Goal: Information Seeking & Learning: Learn about a topic

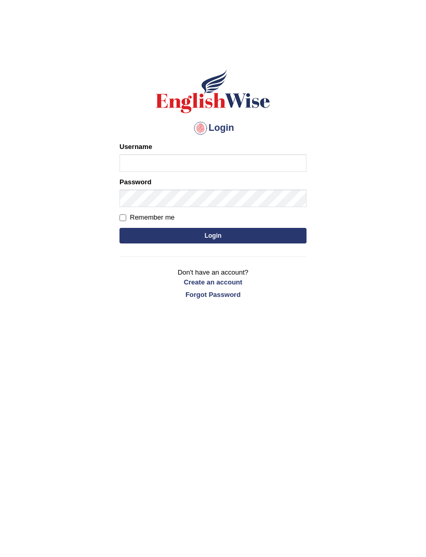
click at [202, 163] on input "Username" at bounding box center [212, 163] width 187 height 18
type input "ajay.[PERSON_NAME]"
click at [260, 230] on button "Login" at bounding box center [212, 236] width 187 height 16
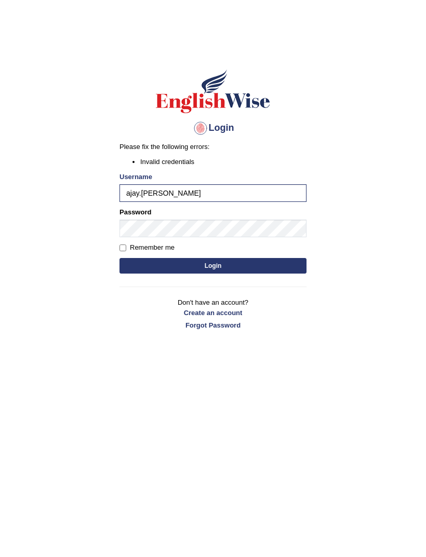
click at [259, 266] on button "Login" at bounding box center [212, 266] width 187 height 16
click at [206, 192] on input "ajay.[PERSON_NAME]" at bounding box center [212, 193] width 187 height 18
type input "ajaynikam"
click at [255, 262] on button "Login" at bounding box center [212, 266] width 187 height 16
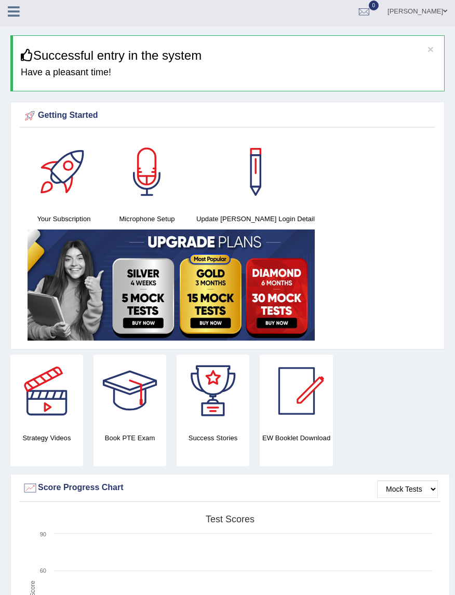
scroll to position [4, 0]
click at [24, 13] on link at bounding box center [14, 11] width 28 height 16
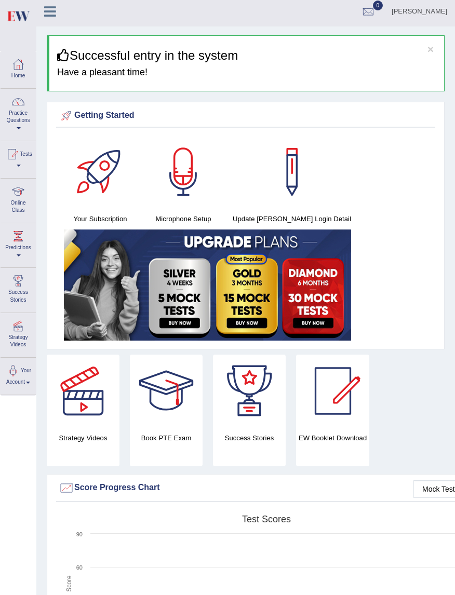
click at [21, 116] on link "Practice Questions" at bounding box center [18, 113] width 35 height 49
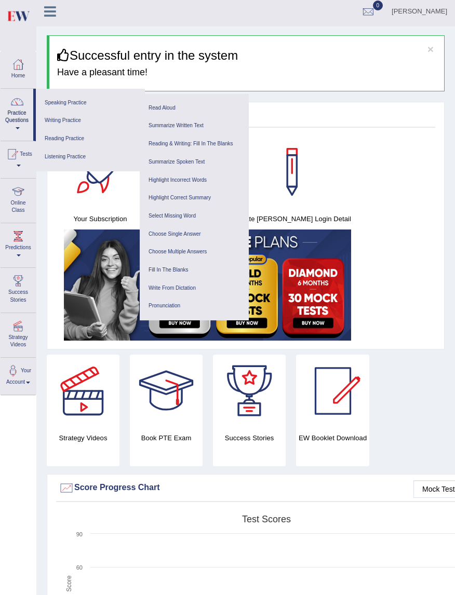
click at [91, 141] on link "Reading Practice" at bounding box center [90, 139] width 99 height 18
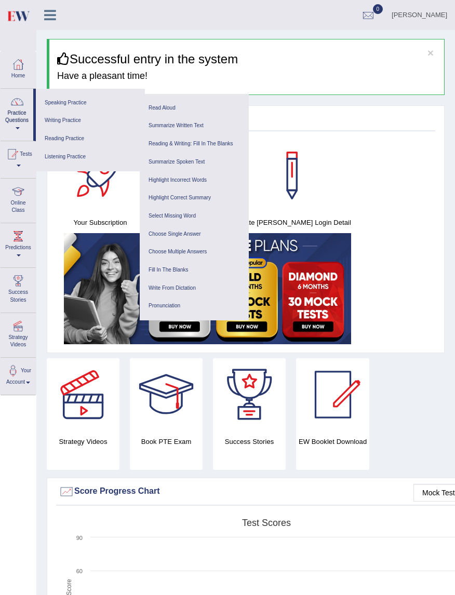
click at [208, 149] on link "Reading & Writing: Fill In The Blanks" at bounding box center [194, 144] width 99 height 18
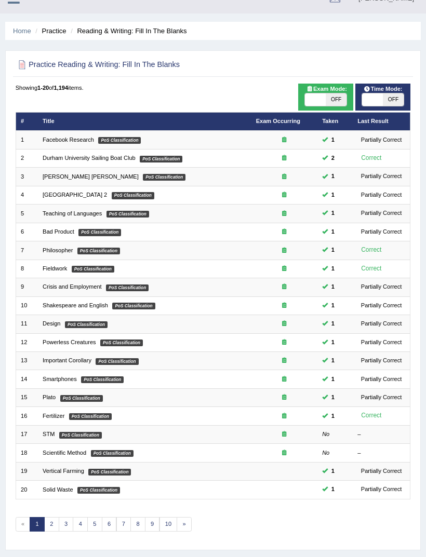
scroll to position [44, 0]
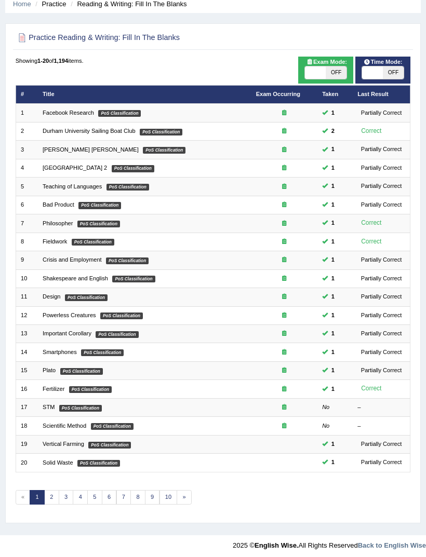
click at [57, 504] on link "2" at bounding box center [51, 497] width 15 height 15
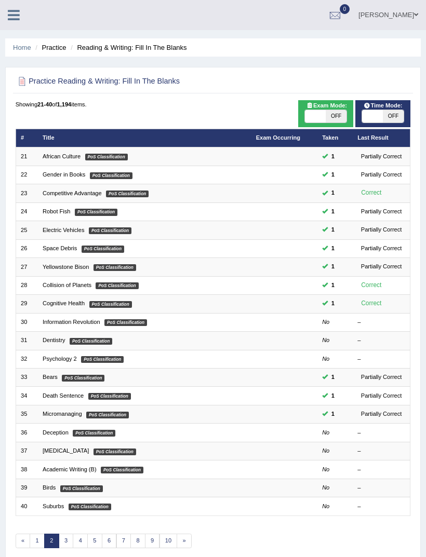
click at [100, 325] on link "Information Revolution" at bounding box center [72, 322] width 58 height 6
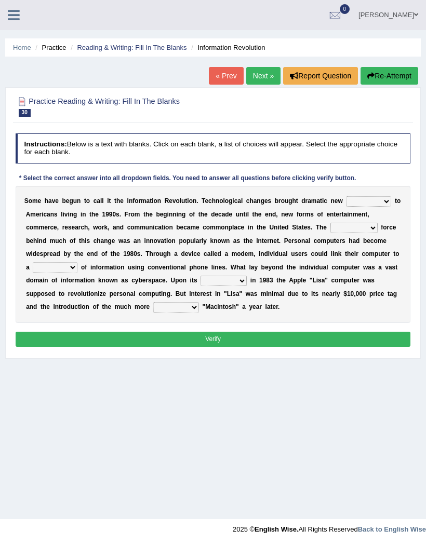
click at [346, 207] on select "challenges puzzles options confusion" at bounding box center [368, 201] width 45 height 10
select select "challenges"
click at [330, 233] on select "unremitting uninspiring driving insinuating" at bounding box center [353, 228] width 47 height 10
click at [77, 272] on select "magnitude bulk wealth volume" at bounding box center [55, 267] width 45 height 10
select select "volume"
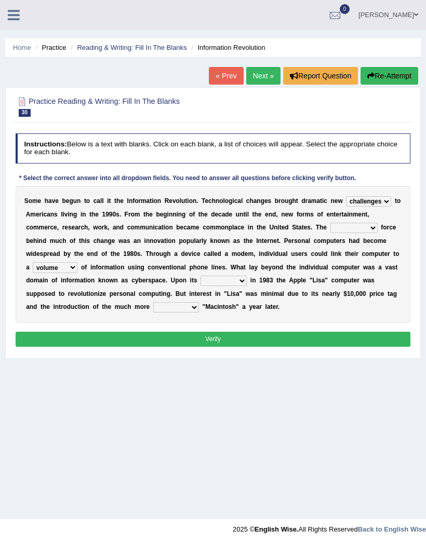
click at [247, 286] on select "relief release publication emission" at bounding box center [223, 281] width 46 height 10
select select "release"
click at [199, 312] on select "convenient affordable advanced formidable" at bounding box center [176, 307] width 46 height 10
select select "formidable"
click at [330, 233] on select "unremitting uninspiring driving insinuating" at bounding box center [353, 228] width 47 height 10
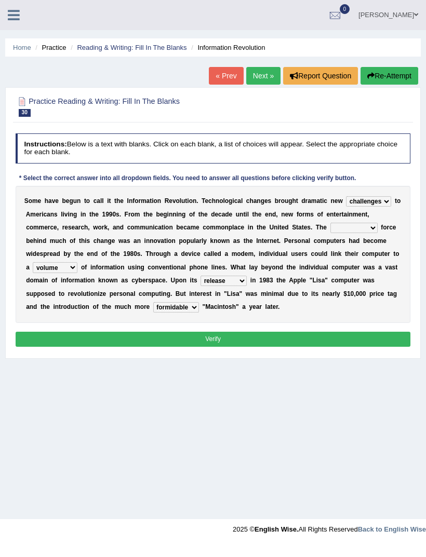
select select "driving"
click at [262, 347] on button "Verify" at bounding box center [213, 339] width 395 height 15
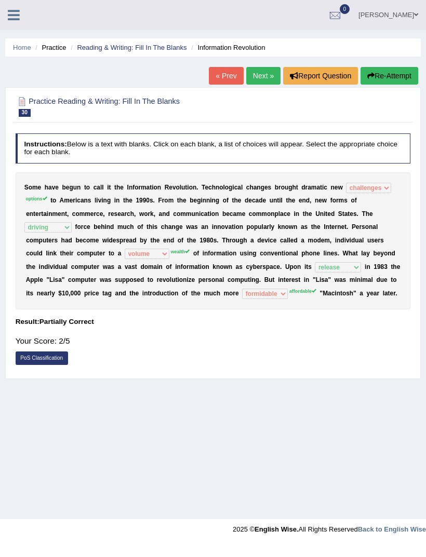
click at [267, 78] on link "Next »" at bounding box center [263, 76] width 34 height 18
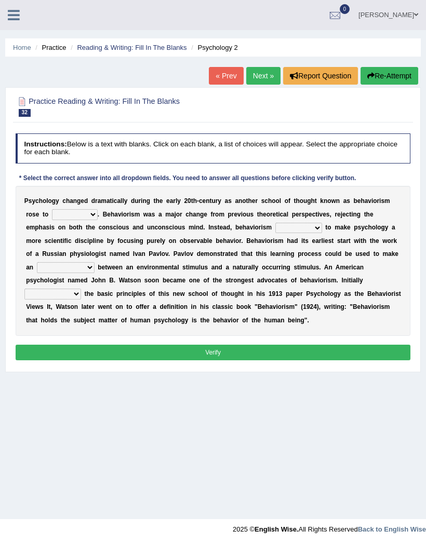
click at [226, 75] on link "« Prev" at bounding box center [226, 76] width 34 height 18
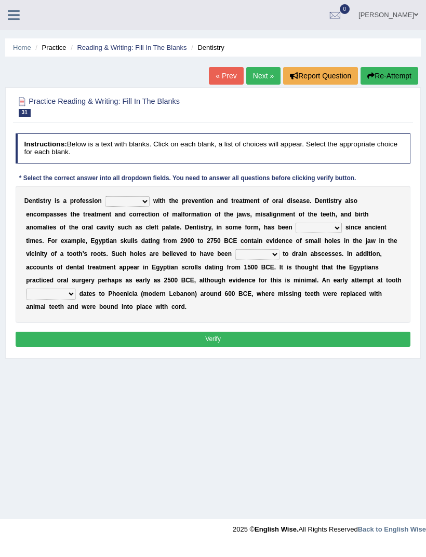
click at [149, 207] on select "agreed dealt concerned taken" at bounding box center [127, 201] width 45 height 10
select select "taken"
click at [342, 231] on b at bounding box center [344, 227] width 4 height 7
click at [295, 233] on select "criticized replaced practiced abandoned" at bounding box center [318, 228] width 46 height 10
select select "practiced"
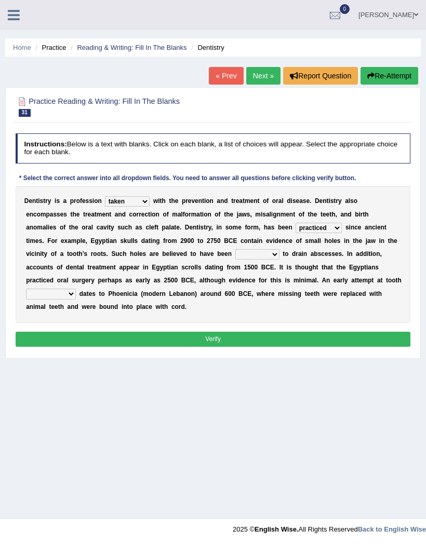
click at [235, 260] on select "fluctuated laminated drilled sealed" at bounding box center [257, 254] width 44 height 10
select select "drilled"
click at [76, 299] on select "reparation sacrament restitution replacement" at bounding box center [51, 294] width 50 height 10
select select "replacement"
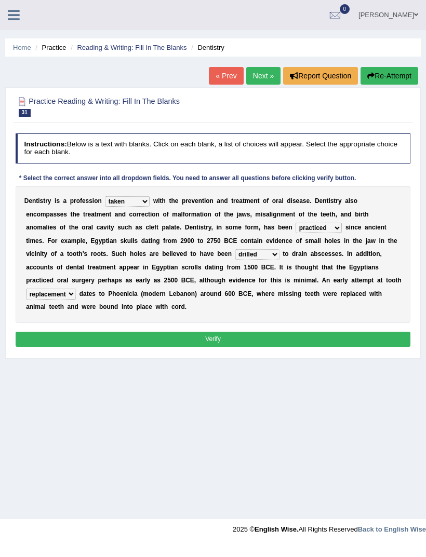
click at [239, 347] on button "Verify" at bounding box center [213, 339] width 395 height 15
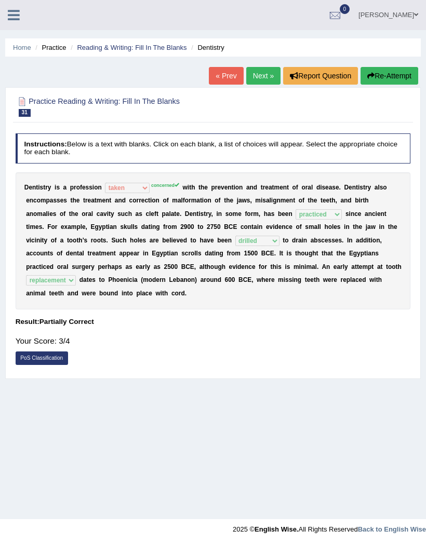
click at [258, 76] on link "Next »" at bounding box center [263, 76] width 34 height 18
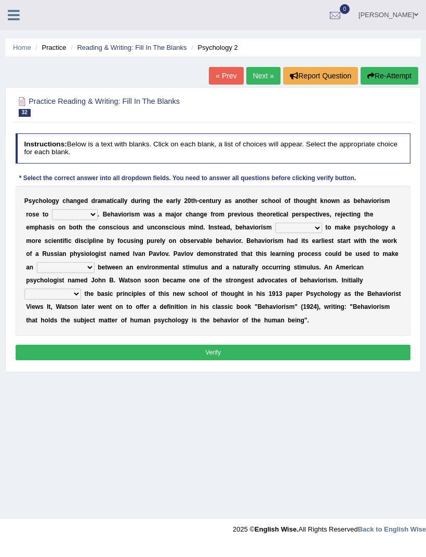
click at [98, 220] on select "dominance temptation challenge temper" at bounding box center [75, 214] width 46 height 10
select select "challenge"
click at [275, 233] on select "reproached reproved strove rewove" at bounding box center [298, 228] width 47 height 10
select select "reproached"
click at [81, 272] on select "acclimatization association union combination" at bounding box center [66, 267] width 58 height 10
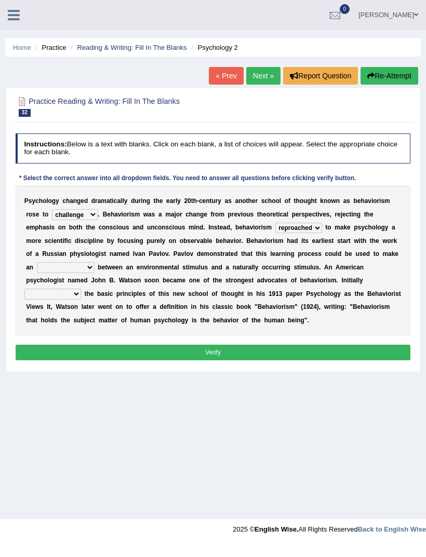
select select "combination"
click at [81, 299] on select "questioning foreshortening unburdening outlining" at bounding box center [52, 294] width 57 height 10
select select "questioning"
click at [286, 360] on button "Verify" at bounding box center [213, 352] width 395 height 15
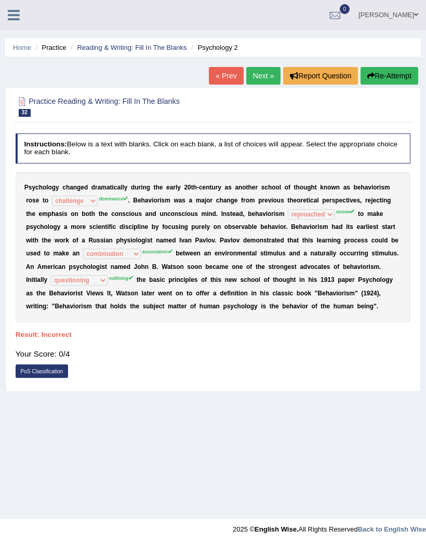
click at [262, 78] on link "Next »" at bounding box center [263, 76] width 34 height 18
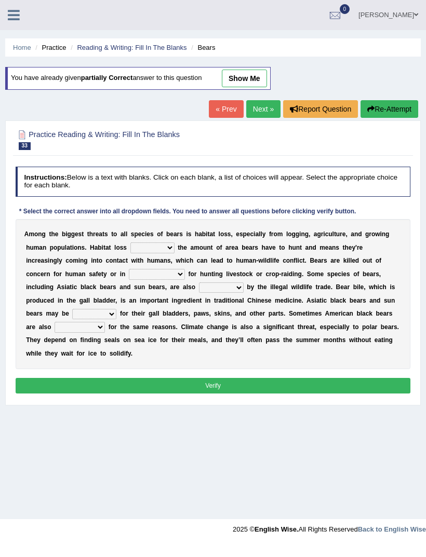
click at [174, 253] on select "increases reduces complies interacts" at bounding box center [152, 247] width 44 height 10
select select "increases"
click at [185, 279] on select "coalition retaliation appreciation disinformation" at bounding box center [157, 274] width 56 height 10
select select "coalition"
click at [199, 293] on select "protected prohibited fattened threatened" at bounding box center [221, 287] width 45 height 10
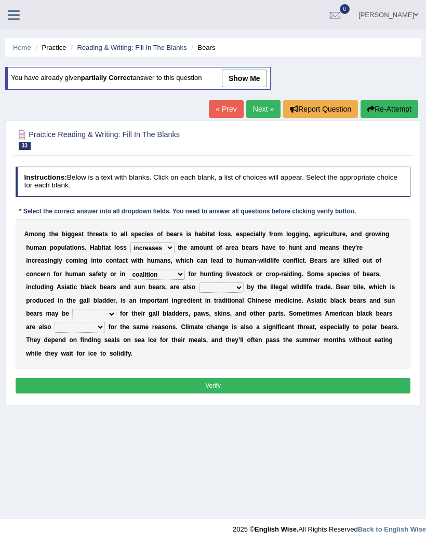
select select "protected"
click at [116, 319] on select "poached squelched coached blenched" at bounding box center [94, 314] width 44 height 10
select select "blenched"
click at [105, 332] on select "begot foreseen encountered targeted" at bounding box center [79, 327] width 50 height 10
select select "targeted"
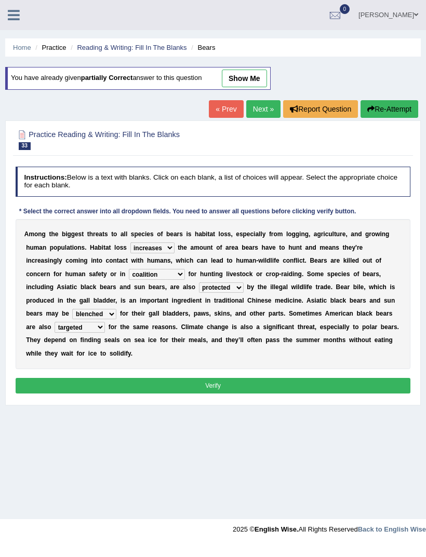
click at [279, 393] on button "Verify" at bounding box center [213, 385] width 395 height 15
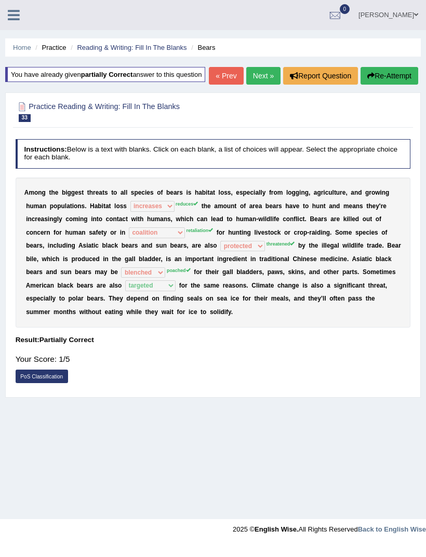
click at [13, 13] on icon at bounding box center [14, 14] width 12 height 13
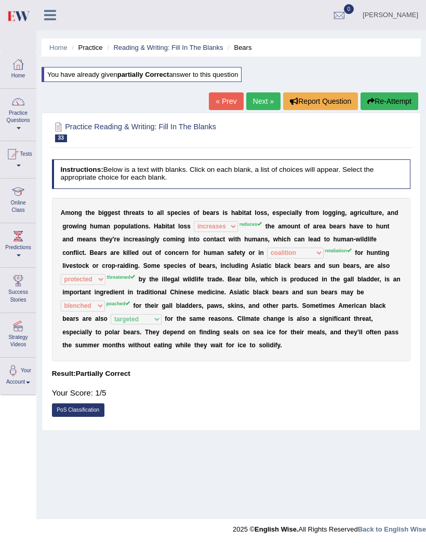
click at [16, 111] on link "Practice Questions" at bounding box center [18, 113] width 35 height 49
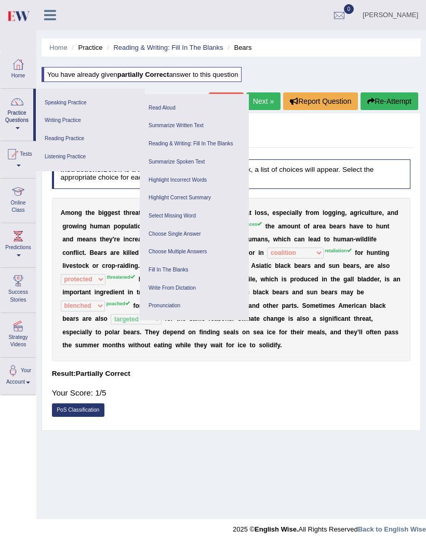
click at [185, 267] on link "Fill In The Blanks" at bounding box center [194, 270] width 99 height 18
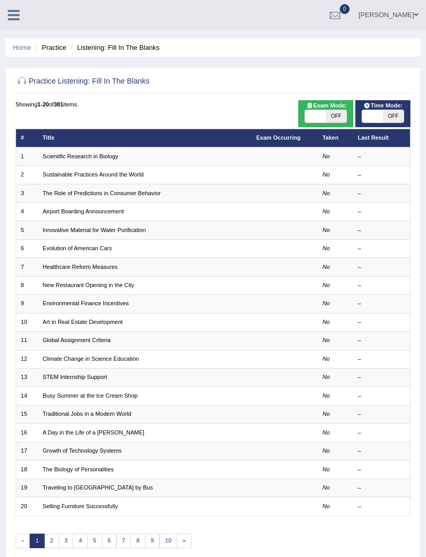
click at [247, 165] on td "Scientific Research in Biology" at bounding box center [144, 156] width 213 height 18
click at [255, 162] on td at bounding box center [284, 156] width 66 height 18
click at [204, 182] on td "Sustainable Practices Around the World" at bounding box center [144, 175] width 213 height 18
click at [378, 179] on div "–" at bounding box center [381, 175] width 47 height 8
click at [118, 178] on link "Sustainable Practices Around the World" at bounding box center [93, 174] width 101 height 6
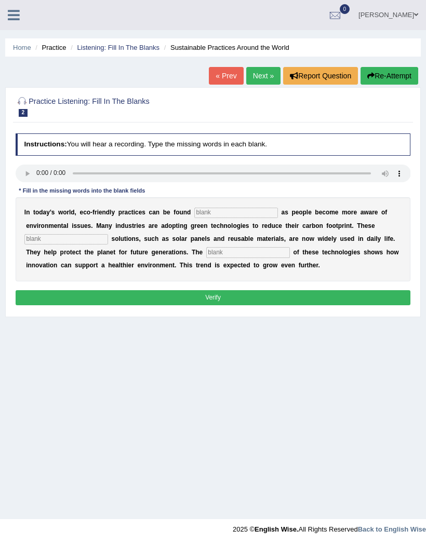
click at [278, 215] on input "text" at bounding box center [236, 213] width 84 height 10
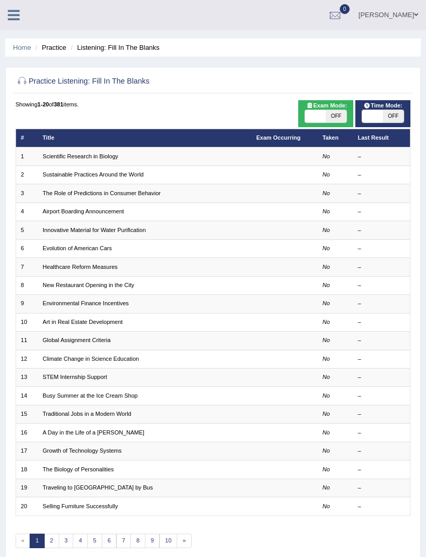
click at [15, 7] on link at bounding box center [14, 14] width 28 height 16
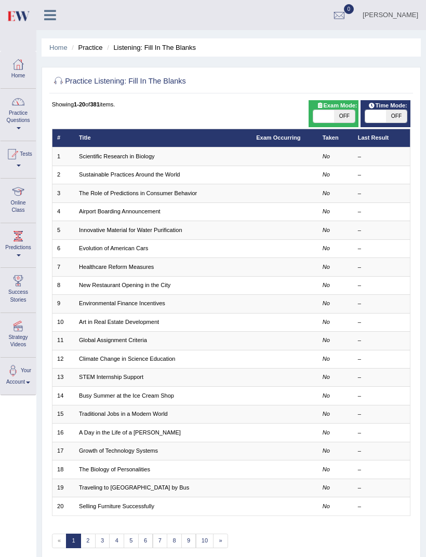
click at [22, 114] on link "Practice Questions" at bounding box center [18, 113] width 35 height 49
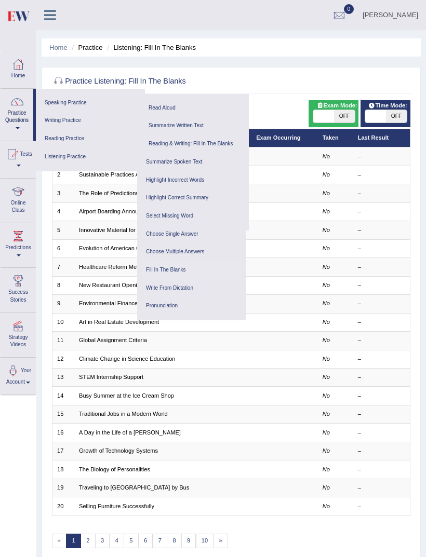
click at [97, 138] on link "Reading Practice" at bounding box center [90, 139] width 99 height 18
click at [170, 265] on link "Fill In The Blanks" at bounding box center [191, 270] width 99 height 18
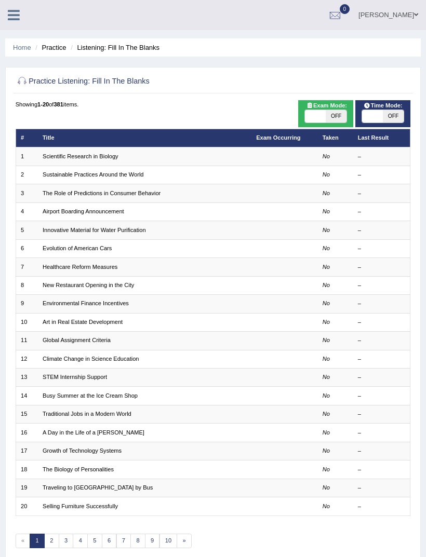
click at [12, 9] on icon at bounding box center [14, 14] width 12 height 13
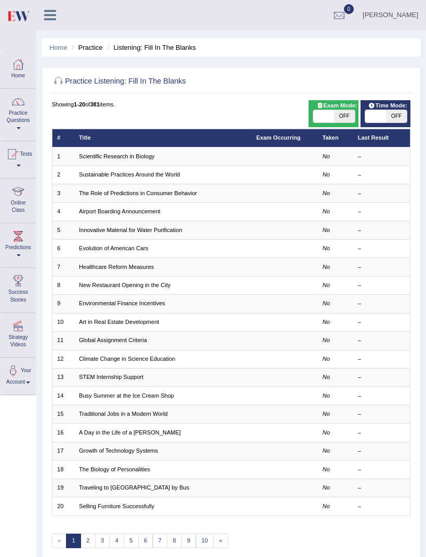
click at [18, 118] on link "Practice Questions" at bounding box center [18, 113] width 35 height 49
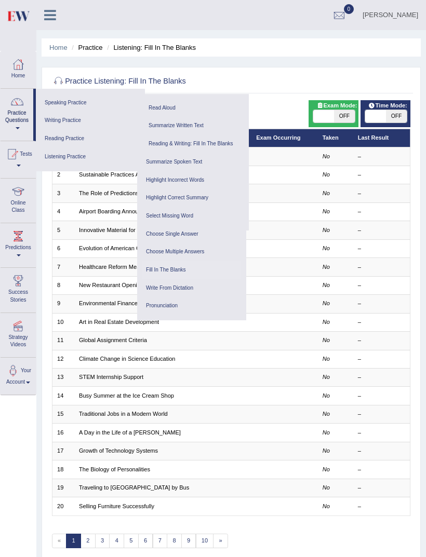
click at [75, 137] on link "Reading Practice" at bounding box center [90, 139] width 99 height 18
click at [169, 264] on link "Fill In The Blanks" at bounding box center [191, 270] width 99 height 18
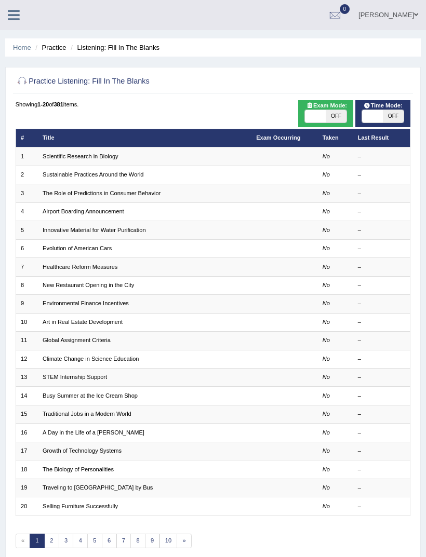
click at [86, 159] on link "Scientific Research in Biology" at bounding box center [81, 156] width 76 height 6
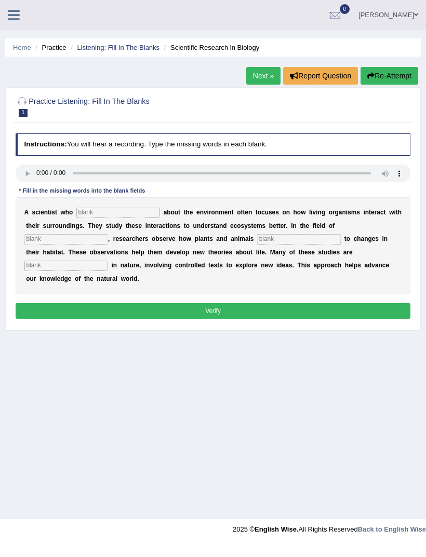
click at [23, 177] on audio at bounding box center [213, 174] width 395 height 18
click at [17, 180] on audio at bounding box center [213, 174] width 395 height 18
click at [254, 76] on link "Next »" at bounding box center [263, 76] width 34 height 18
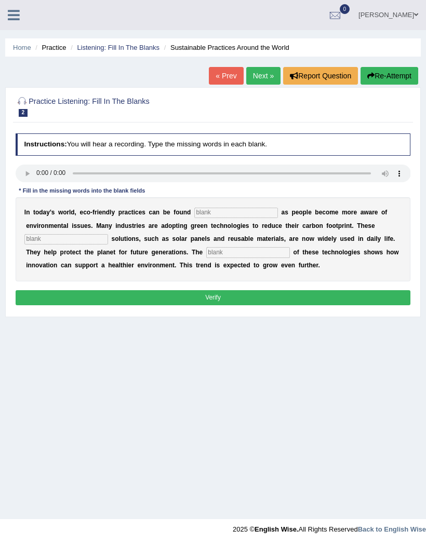
click at [22, 176] on audio at bounding box center [213, 174] width 395 height 18
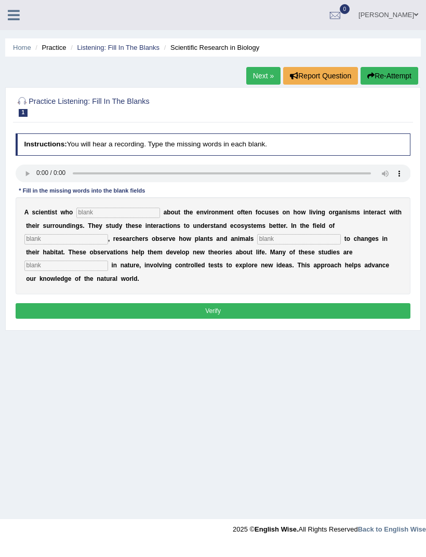
click at [18, 12] on icon at bounding box center [14, 14] width 12 height 13
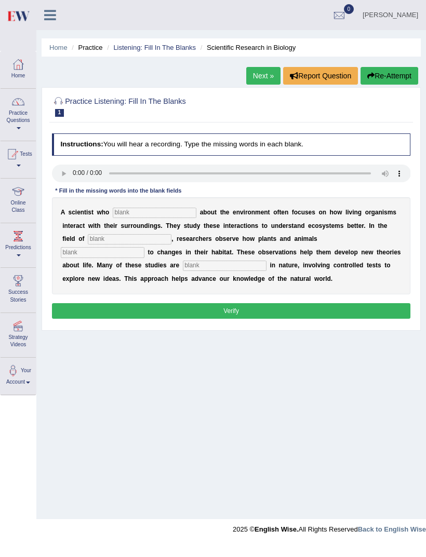
click at [23, 119] on link "Practice Questions" at bounding box center [18, 113] width 35 height 49
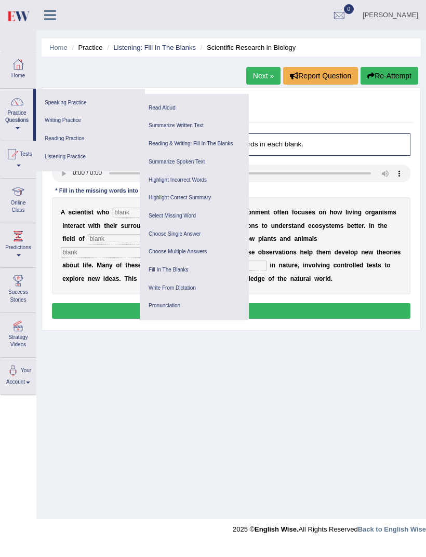
click at [93, 135] on link "Reading Practice" at bounding box center [90, 139] width 99 height 18
click at [198, 284] on link "Write From Dictation" at bounding box center [194, 288] width 99 height 18
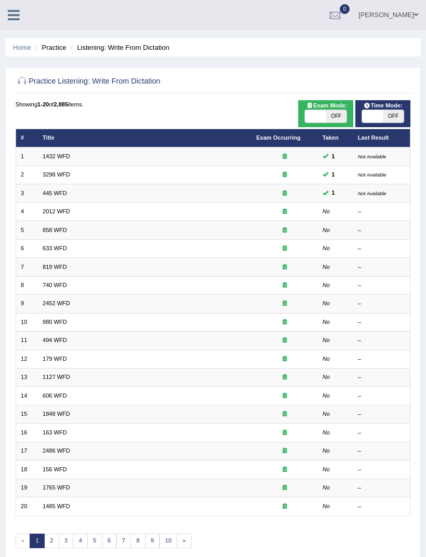
click at [70, 214] on link "2012 WFD" at bounding box center [57, 211] width 28 height 6
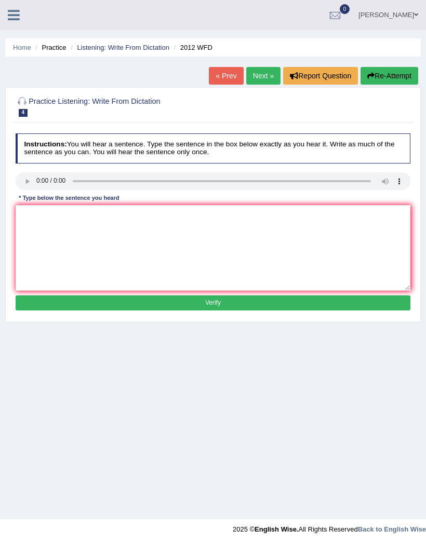
click at [21, 184] on audio at bounding box center [213, 181] width 395 height 18
click at [22, 179] on audio at bounding box center [213, 181] width 395 height 18
click at [30, 186] on audio at bounding box center [213, 181] width 395 height 18
click at [27, 187] on audio at bounding box center [213, 181] width 395 height 18
click at [368, 184] on audio at bounding box center [213, 181] width 395 height 18
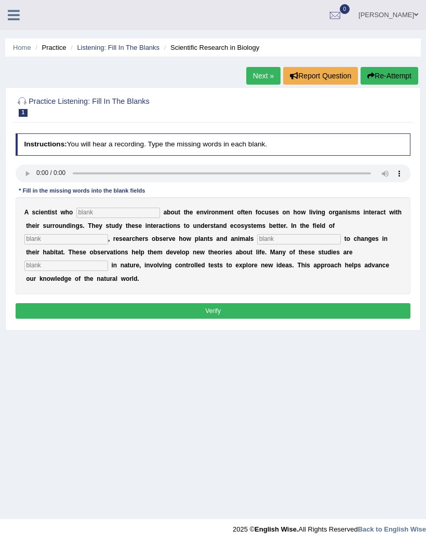
click at [20, 21] on link at bounding box center [14, 14] width 28 height 16
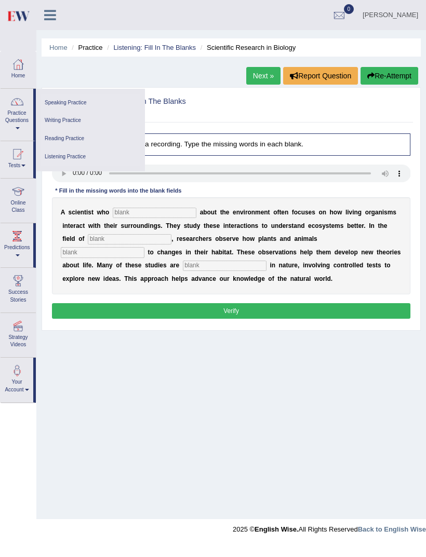
click at [18, 113] on link "Practice Questions" at bounding box center [17, 113] width 33 height 49
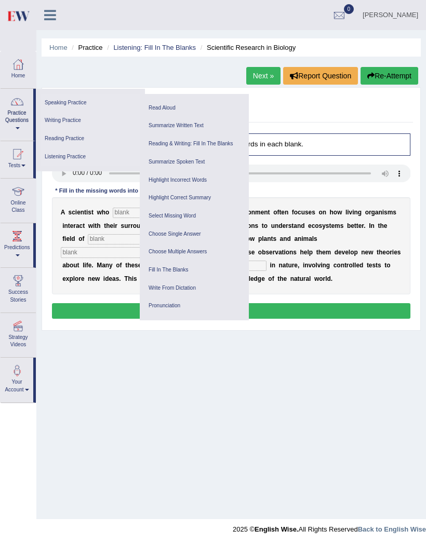
click at [67, 143] on link "Reading Practice" at bounding box center [90, 139] width 99 height 18
click at [172, 211] on link "Select Missing Word" at bounding box center [194, 216] width 99 height 18
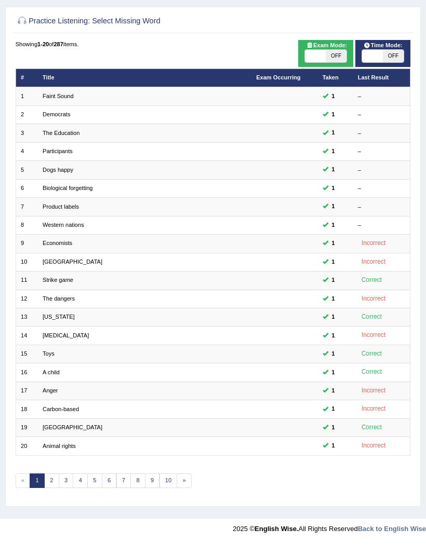
scroll to position [44, 0]
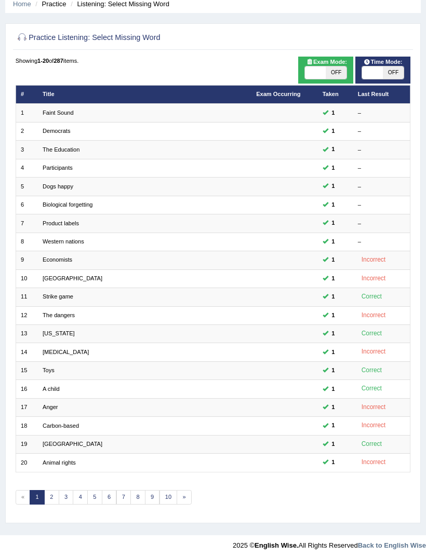
click at [51, 504] on link "2" at bounding box center [51, 497] width 15 height 15
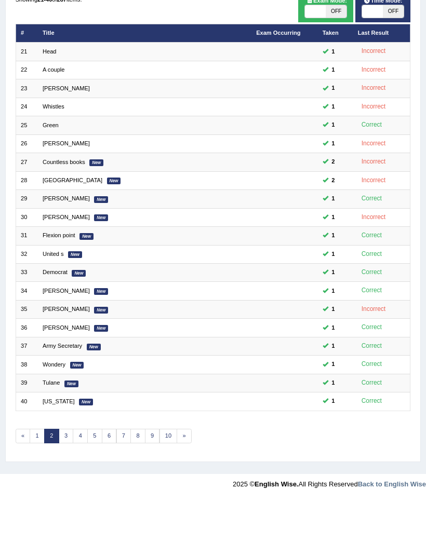
scroll to position [44, 0]
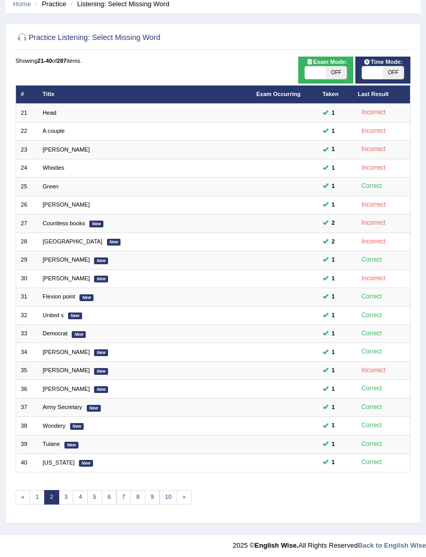
click at [68, 504] on link "3" at bounding box center [66, 497] width 15 height 15
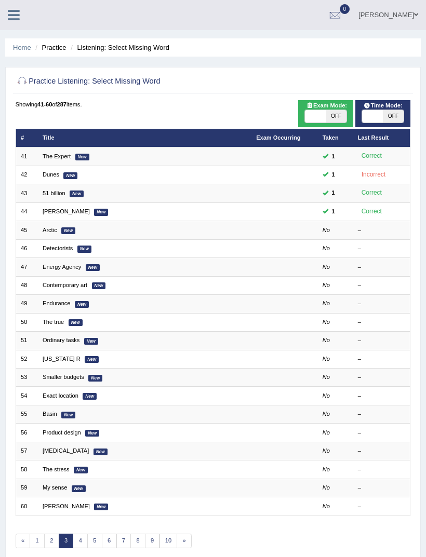
click at [57, 233] on link "Arctic" at bounding box center [50, 230] width 15 height 6
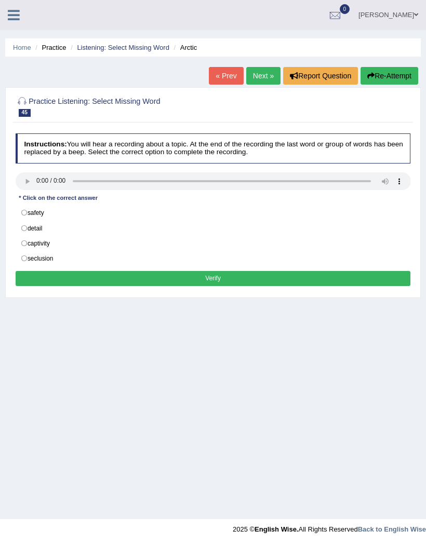
click at [13, 18] on icon at bounding box center [14, 14] width 12 height 13
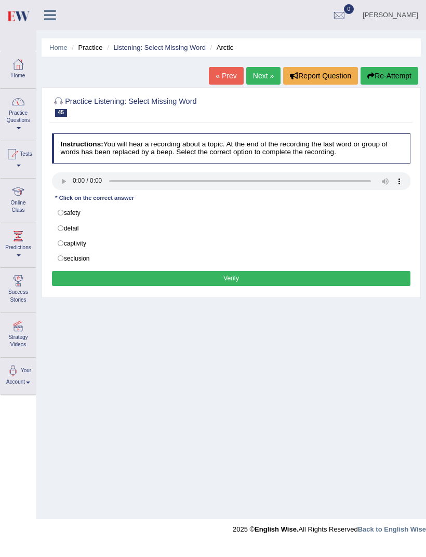
click at [19, 115] on link "Practice Questions" at bounding box center [18, 113] width 35 height 49
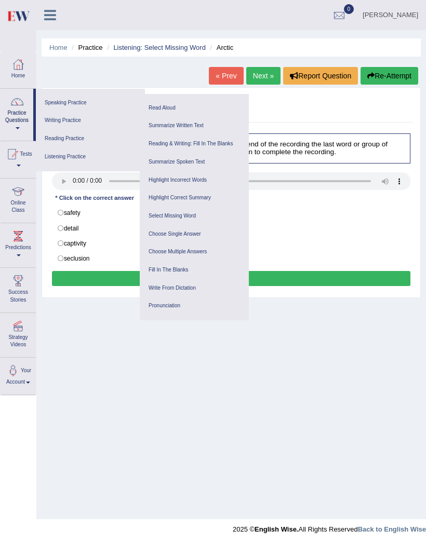
click at [146, 230] on link "Choose Single Answer" at bounding box center [194, 234] width 99 height 18
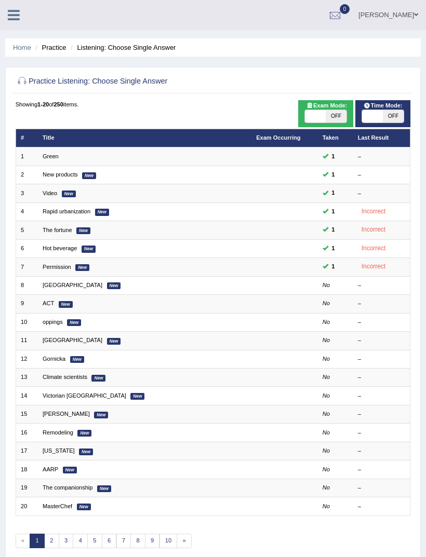
click at [62, 288] on link "[GEOGRAPHIC_DATA]" at bounding box center [73, 285] width 60 height 6
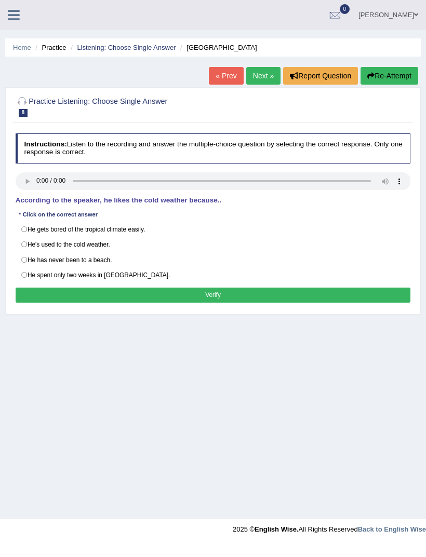
click at [43, 182] on audio at bounding box center [213, 181] width 395 height 18
click at [23, 252] on label "He's used to the cold weather." at bounding box center [213, 245] width 395 height 16
radio input "true"
click at [110, 303] on button "Verify" at bounding box center [213, 295] width 395 height 15
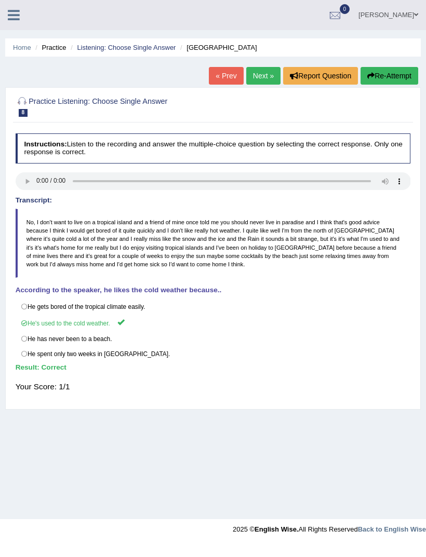
click at [257, 73] on link "Next »" at bounding box center [263, 76] width 34 height 18
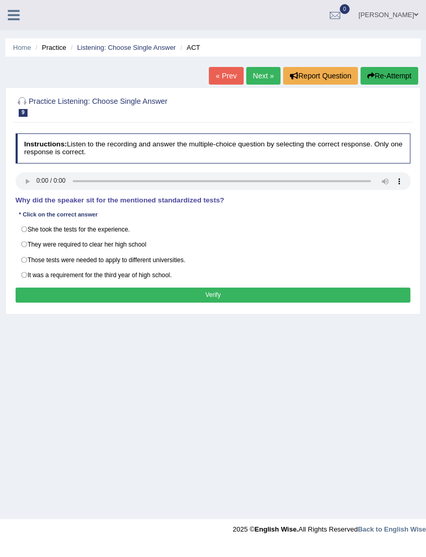
click at [37, 182] on audio at bounding box center [213, 181] width 395 height 18
click at [24, 264] on label "Those tests were needed to apply to different universities." at bounding box center [213, 260] width 395 height 16
radio input "true"
click at [112, 303] on button "Verify" at bounding box center [213, 295] width 395 height 15
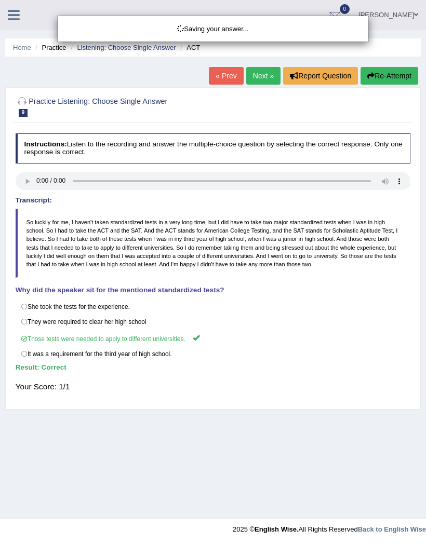
click at [260, 75] on div "Saving your answer..." at bounding box center [213, 278] width 426 height 557
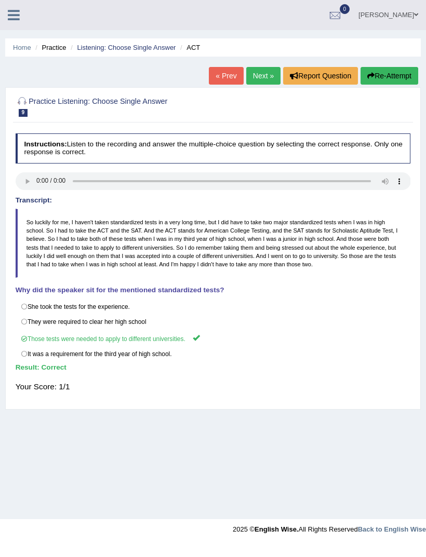
click at [259, 75] on link "Next »" at bounding box center [263, 76] width 34 height 18
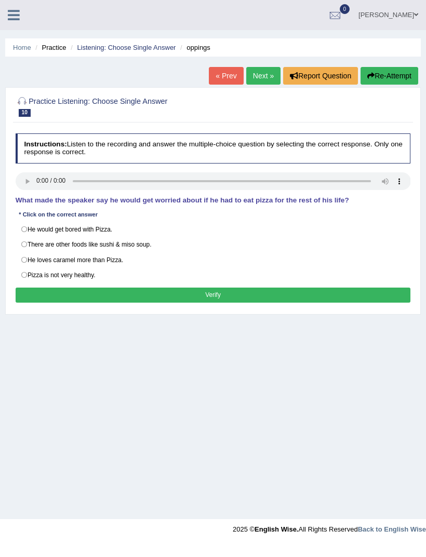
click at [35, 180] on audio at bounding box center [213, 181] width 395 height 18
click at [22, 249] on label "There are other foods like sushi & miso soup." at bounding box center [213, 245] width 395 height 16
radio input "true"
click at [146, 303] on button "Verify" at bounding box center [213, 295] width 395 height 15
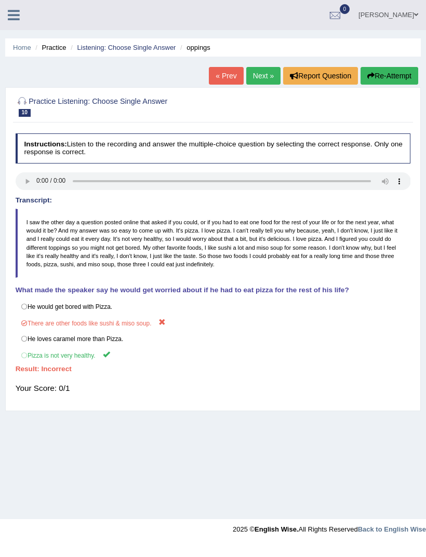
click at [261, 77] on link "Next »" at bounding box center [263, 76] width 34 height 18
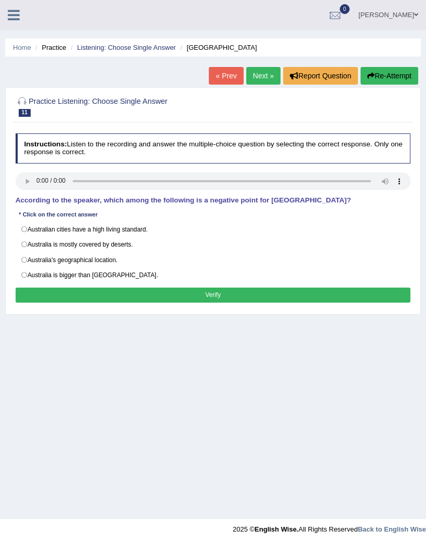
click at [35, 185] on audio at bounding box center [213, 181] width 395 height 18
click at [23, 265] on label "Australia's geographical location." at bounding box center [213, 260] width 395 height 16
radio input "true"
click at [112, 303] on button "Verify" at bounding box center [213, 295] width 395 height 15
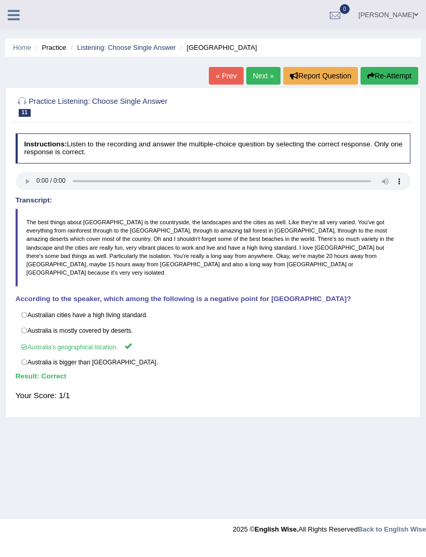
click at [17, 19] on icon at bounding box center [14, 14] width 12 height 13
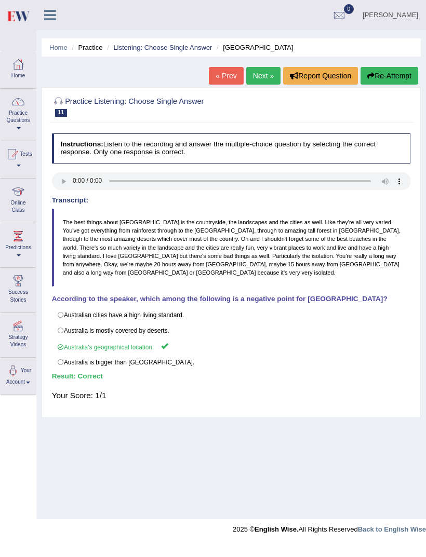
click at [26, 118] on link "Practice Questions" at bounding box center [18, 113] width 35 height 49
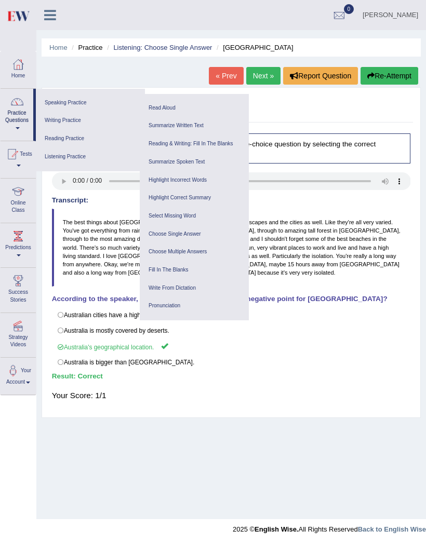
click at [64, 139] on link "Reading Practice" at bounding box center [90, 139] width 99 height 18
click at [189, 281] on link "Write From Dictation" at bounding box center [194, 288] width 99 height 18
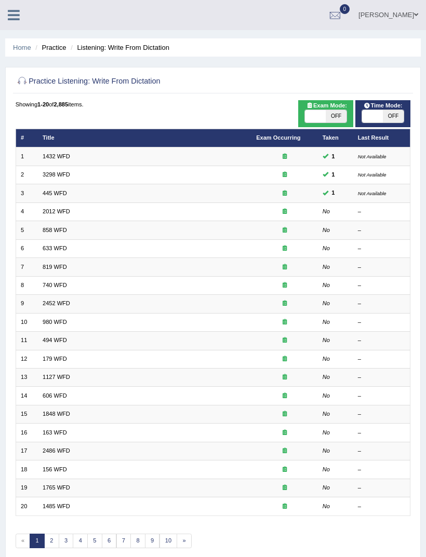
click at [238, 221] on td "2012 WFD" at bounding box center [144, 211] width 213 height 18
click at [66, 214] on link "2012 WFD" at bounding box center [57, 211] width 28 height 6
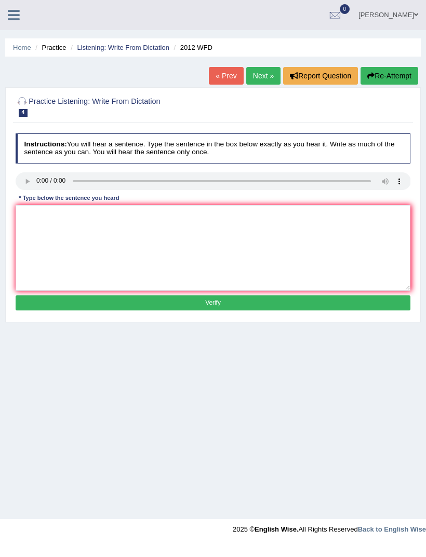
click at [29, 189] on audio at bounding box center [213, 181] width 395 height 18
click at [27, 185] on audio at bounding box center [213, 181] width 395 height 18
click at [249, 307] on button "Verify" at bounding box center [213, 302] width 395 height 15
click at [28, 190] on audio at bounding box center [213, 181] width 395 height 18
click at [33, 113] on h2 "Practice Listening: Write From Dictation 4 2012 WFD" at bounding box center [138, 106] width 245 height 22
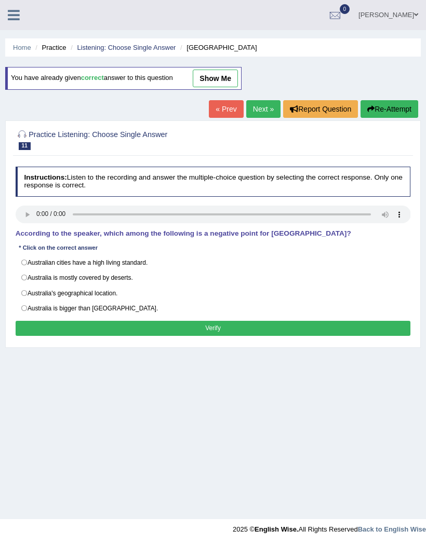
click at [23, 30] on div "[PERSON_NAME] Toggle navigation Username: ajaynikam Access Type: Online Subscri…" at bounding box center [213, 15] width 426 height 30
click at [18, 21] on icon at bounding box center [14, 14] width 12 height 13
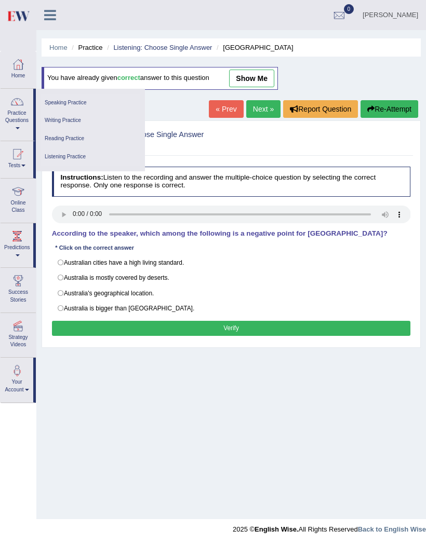
click at [22, 118] on link "Practice Questions" at bounding box center [17, 113] width 33 height 49
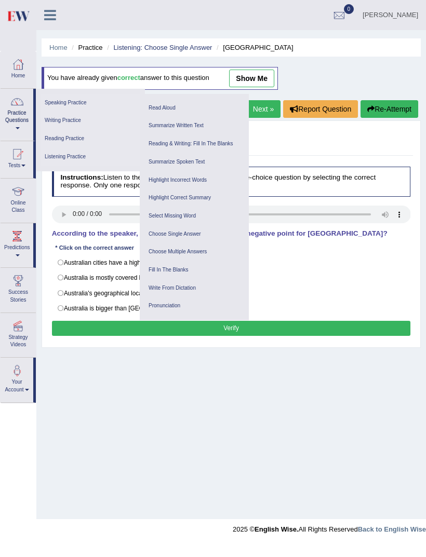
click at [83, 137] on link "Reading Practice" at bounding box center [90, 139] width 99 height 18
click at [75, 135] on link "Reading Practice" at bounding box center [90, 139] width 99 height 18
click at [83, 157] on link "Listening Practice" at bounding box center [90, 157] width 99 height 18
click at [64, 139] on link "Reading Practice" at bounding box center [90, 139] width 99 height 18
click at [65, 122] on link "Writing Practice" at bounding box center [90, 121] width 99 height 18
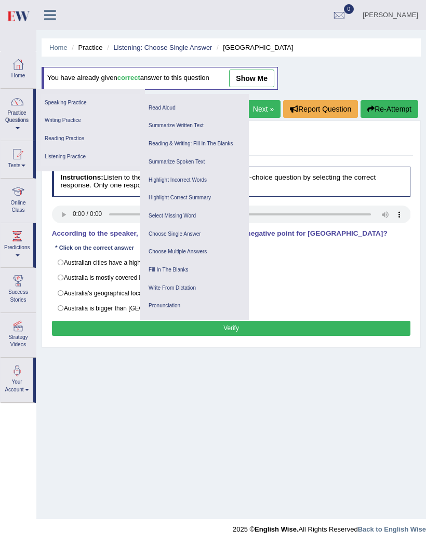
click at [199, 179] on link "Highlight Incorrect Words" at bounding box center [194, 180] width 99 height 18
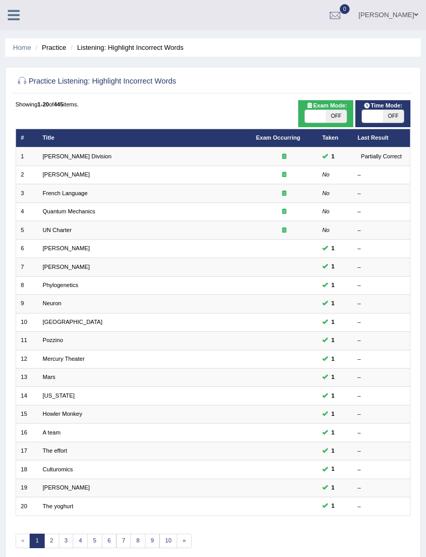
click at [75, 178] on link "[PERSON_NAME]" at bounding box center [66, 174] width 47 height 6
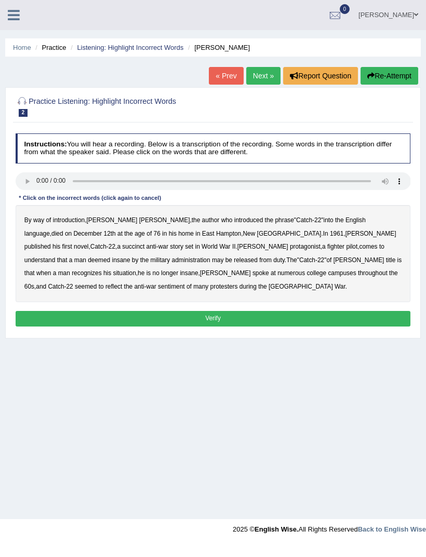
click at [35, 187] on audio at bounding box center [213, 181] width 395 height 18
click at [122, 250] on b "succinct" at bounding box center [133, 246] width 22 height 7
click at [210, 263] on b "administration" at bounding box center [191, 259] width 38 height 7
click at [135, 277] on b "situation" at bounding box center [124, 272] width 23 height 7
click at [122, 289] on b "reflect" at bounding box center [113, 286] width 17 height 7
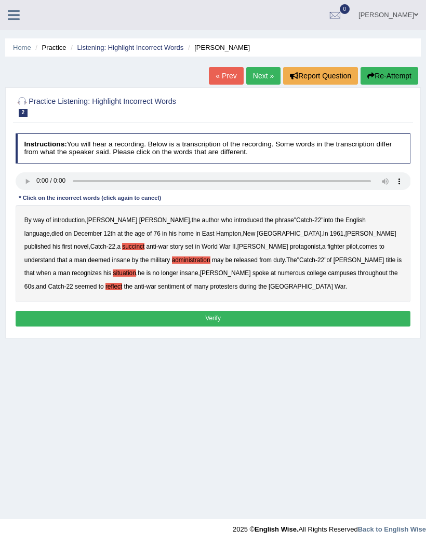
click at [222, 326] on button "Verify" at bounding box center [213, 318] width 395 height 15
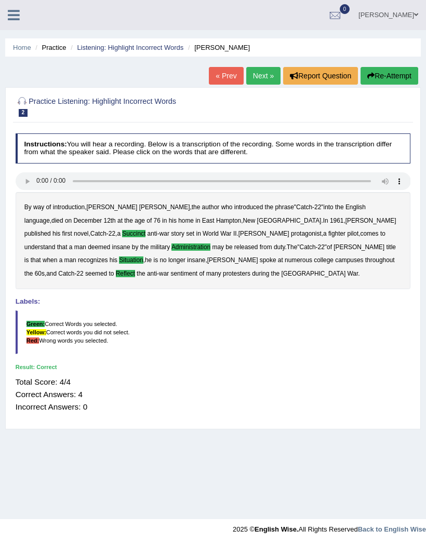
click at [259, 78] on link "Next »" at bounding box center [263, 76] width 34 height 18
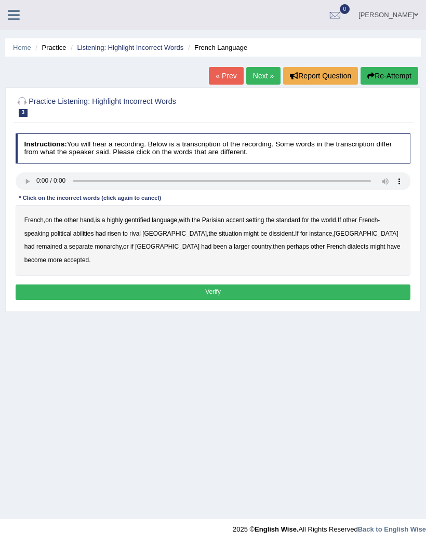
click at [34, 183] on audio at bounding box center [213, 181] width 395 height 18
click at [150, 224] on b "gentrified" at bounding box center [137, 219] width 25 height 7
click at [94, 236] on b "abilities" at bounding box center [83, 233] width 21 height 7
click at [293, 237] on b "dissident" at bounding box center [281, 233] width 24 height 7
click at [121, 250] on b "monarchy" at bounding box center [107, 246] width 26 height 7
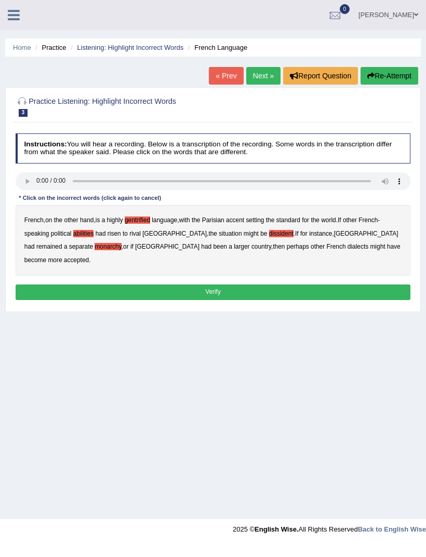
click at [259, 299] on button "Verify" at bounding box center [213, 291] width 395 height 15
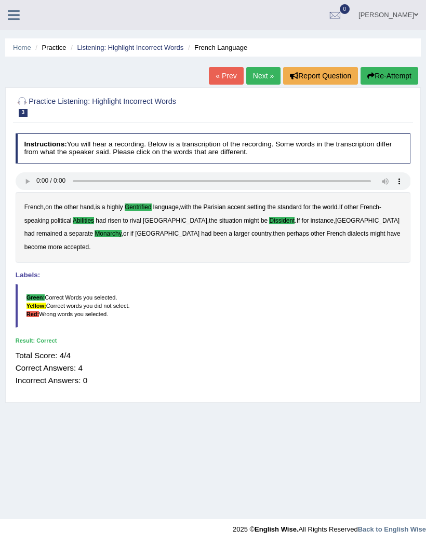
click at [9, 13] on icon at bounding box center [14, 14] width 12 height 13
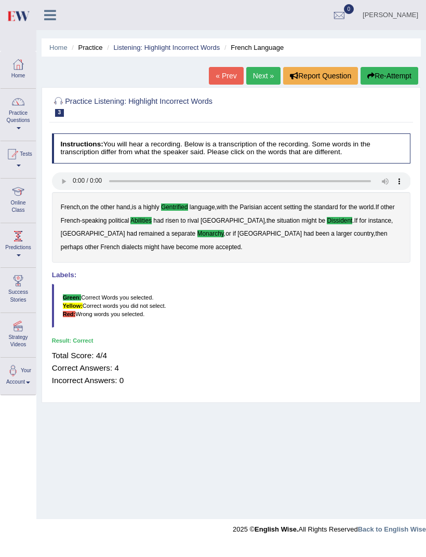
click at [21, 240] on div at bounding box center [18, 236] width 16 height 16
click at [99, 235] on link "Latest Predictions" at bounding box center [90, 237] width 99 height 18
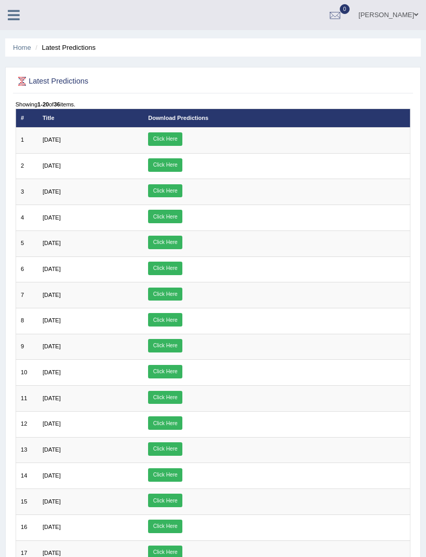
click at [182, 144] on link "Click Here" at bounding box center [165, 138] width 34 height 13
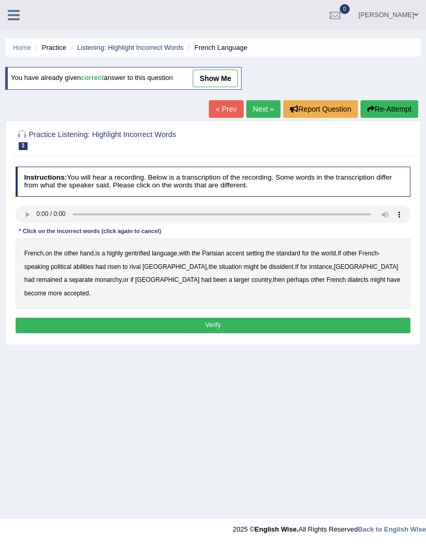
click at [23, 14] on link at bounding box center [14, 14] width 28 height 16
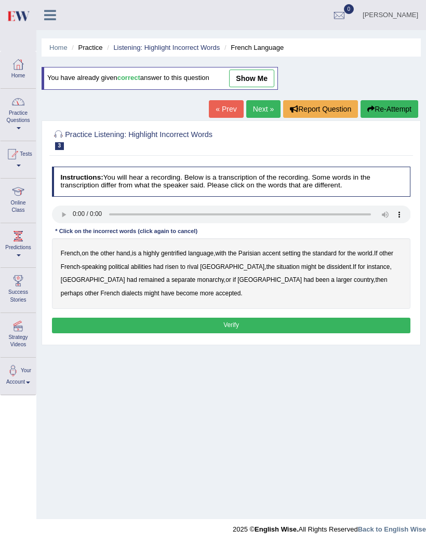
click at [20, 120] on link "Practice Questions" at bounding box center [18, 113] width 35 height 49
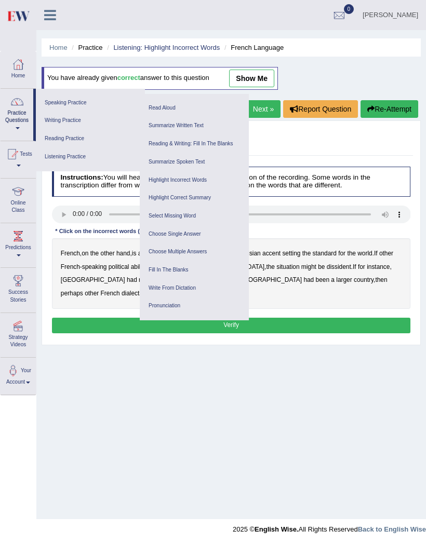
click at [180, 212] on link "Select Missing Word" at bounding box center [194, 216] width 99 height 18
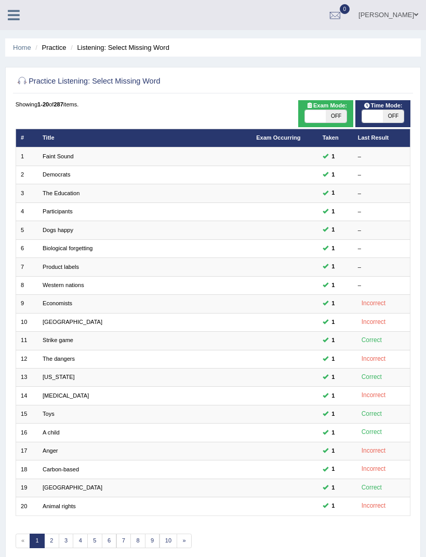
click at [71, 159] on link "Faint Sound" at bounding box center [58, 156] width 31 height 6
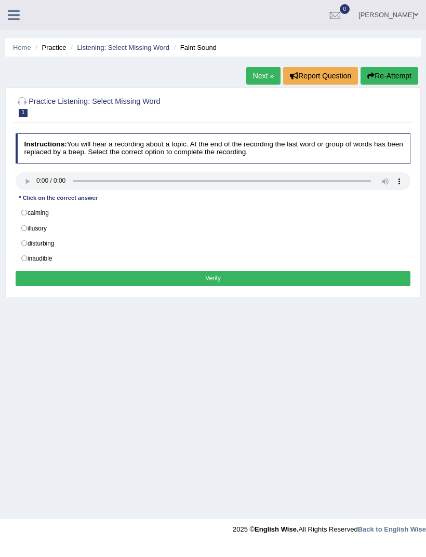
click at [36, 173] on div "Instructions: You will hear a recording about a topic. At the end of the record…" at bounding box center [212, 211] width 399 height 164
click at [39, 185] on audio at bounding box center [213, 181] width 395 height 18
click at [30, 264] on label "inaudible" at bounding box center [213, 259] width 395 height 16
radio input "true"
click at [173, 286] on button "Verify" at bounding box center [213, 278] width 395 height 15
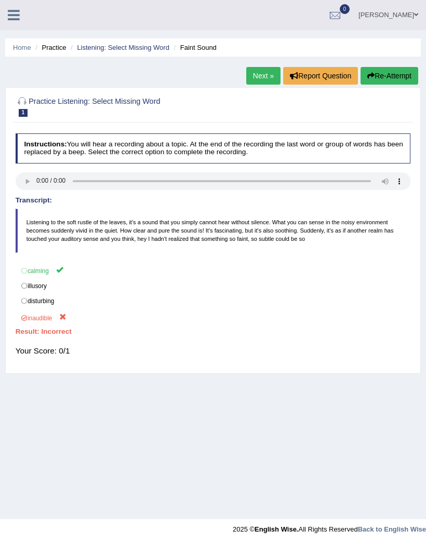
click at [257, 81] on link "Next »" at bounding box center [263, 76] width 34 height 18
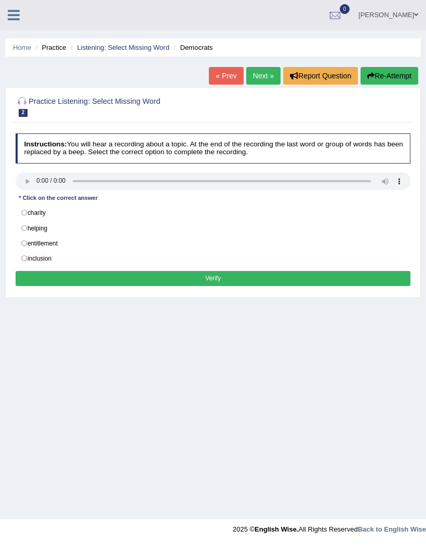
click at [40, 182] on audio at bounding box center [213, 181] width 395 height 18
click at [28, 221] on label "charity" at bounding box center [213, 213] width 395 height 16
radio input "true"
click at [223, 286] on button "Verify" at bounding box center [213, 278] width 395 height 15
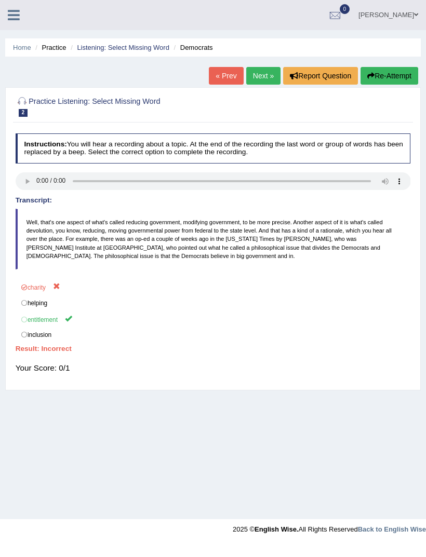
click at [256, 79] on link "Next »" at bounding box center [263, 76] width 34 height 18
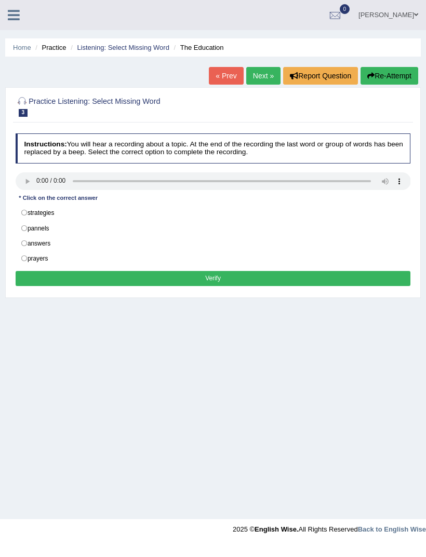
click at [35, 189] on audio at bounding box center [213, 181] width 395 height 18
click at [32, 218] on label "strategies" at bounding box center [213, 213] width 395 height 16
radio input "true"
click at [154, 286] on button "Verify" at bounding box center [213, 278] width 395 height 15
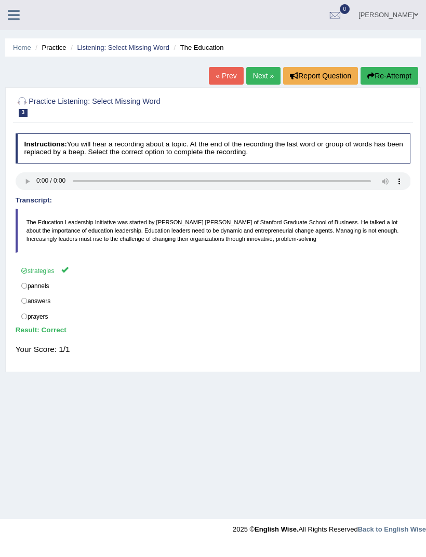
click at [262, 76] on link "Next »" at bounding box center [263, 76] width 34 height 18
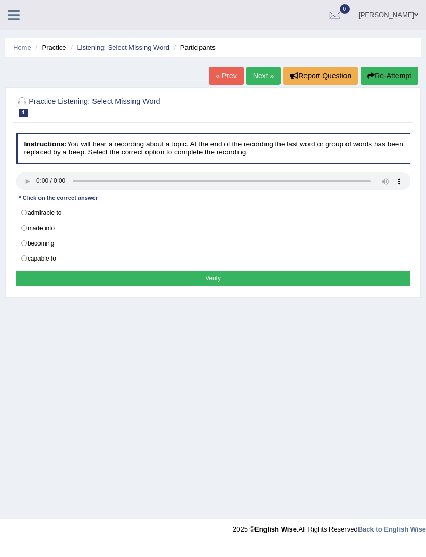
click at [41, 180] on audio at bounding box center [213, 181] width 395 height 18
click at [23, 264] on label "capable to" at bounding box center [213, 259] width 395 height 16
radio input "true"
click at [161, 286] on button "Verify" at bounding box center [213, 278] width 395 height 15
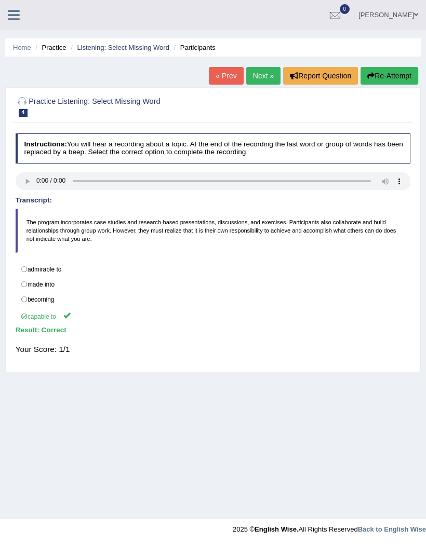
click at [257, 79] on link "Next »" at bounding box center [263, 76] width 34 height 18
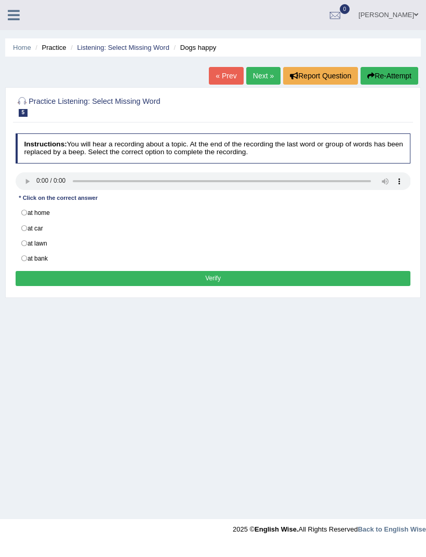
click at [33, 182] on audio at bounding box center [213, 181] width 395 height 18
click at [22, 216] on label "at home" at bounding box center [213, 213] width 395 height 16
radio input "true"
click at [156, 286] on button "Verify" at bounding box center [213, 278] width 395 height 15
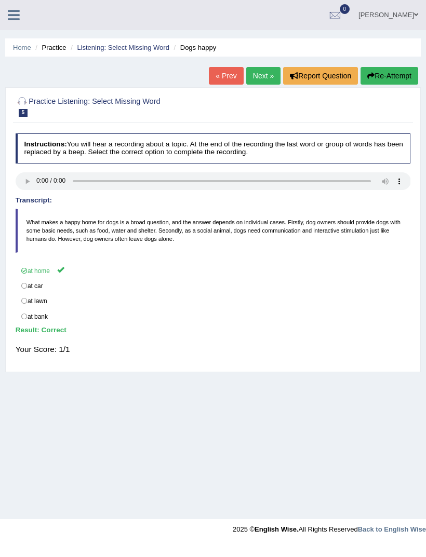
click at [24, 17] on link at bounding box center [14, 14] width 28 height 16
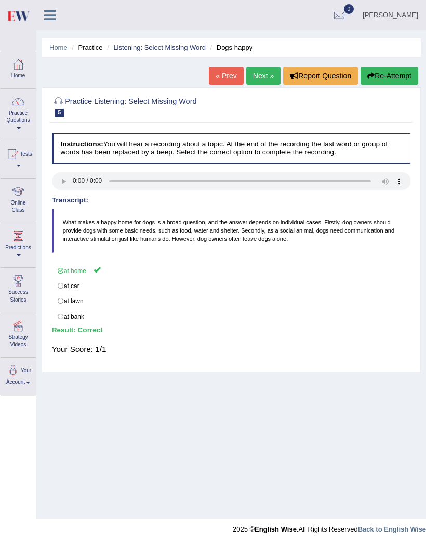
click at [19, 119] on link "Practice Questions" at bounding box center [18, 113] width 35 height 49
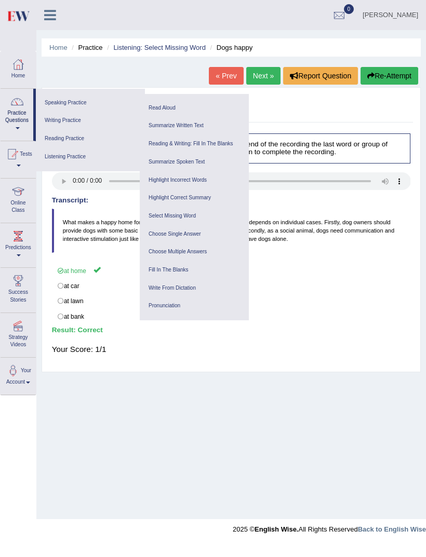
click at [178, 268] on link "Fill In The Blanks" at bounding box center [194, 270] width 99 height 18
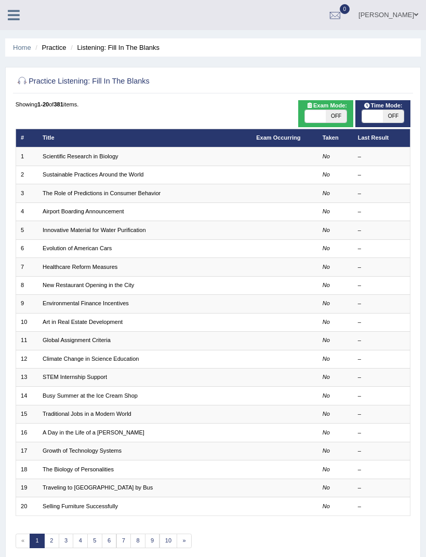
click at [94, 159] on link "Scientific Research in Biology" at bounding box center [81, 156] width 76 height 6
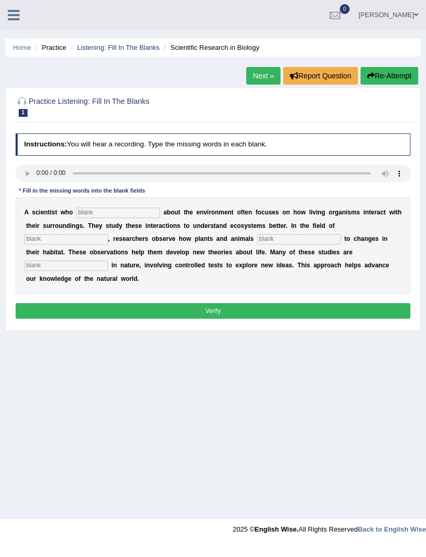
click at [34, 174] on audio at bounding box center [213, 174] width 395 height 18
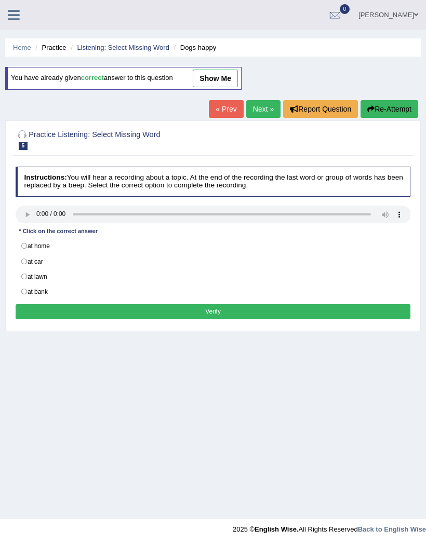
click at [12, 16] on icon at bounding box center [14, 14] width 12 height 13
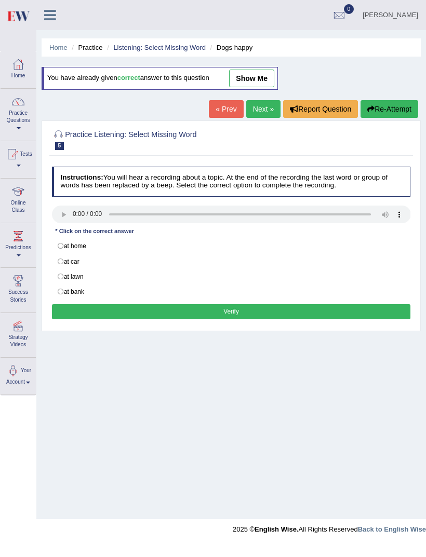
click at [19, 113] on link "Practice Questions" at bounding box center [18, 113] width 35 height 49
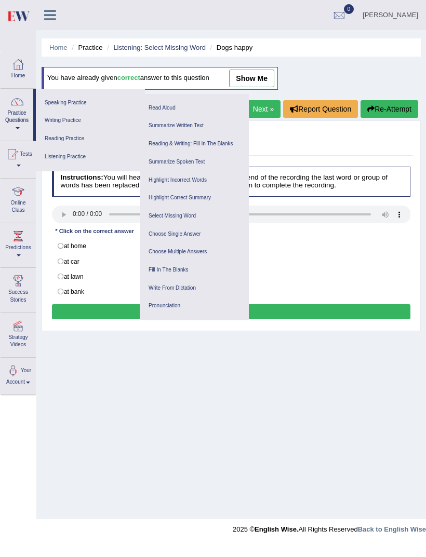
click at [92, 122] on link "Writing Practice" at bounding box center [90, 121] width 99 height 18
click at [214, 144] on link "Reading & Writing: Fill In The Blanks" at bounding box center [194, 144] width 99 height 18
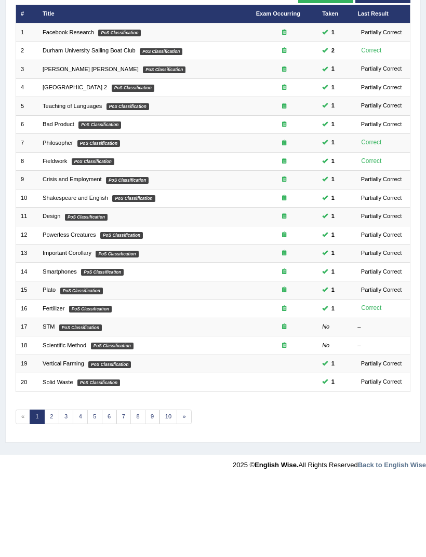
scroll to position [44, 0]
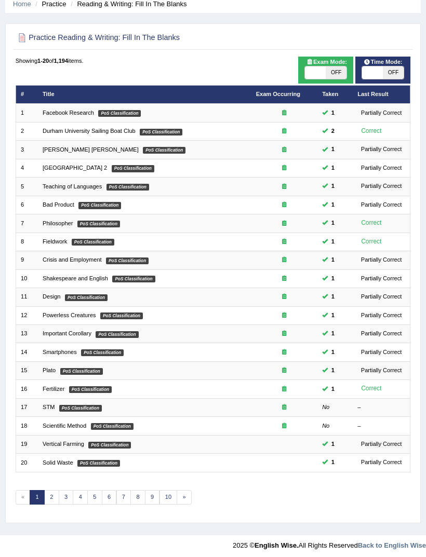
click at [78, 504] on link "4" at bounding box center [80, 497] width 15 height 15
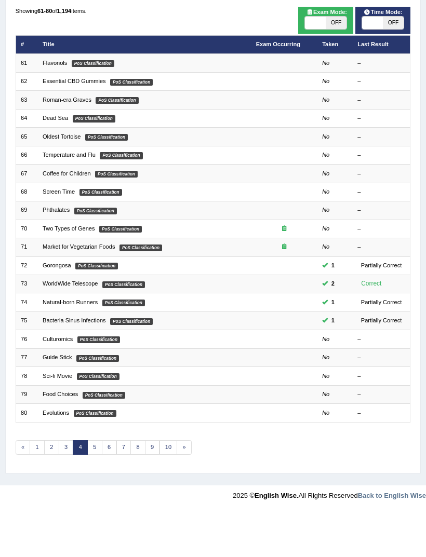
scroll to position [44, 0]
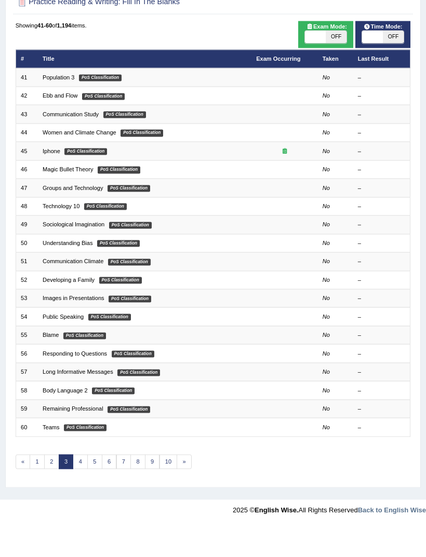
scroll to position [44, 0]
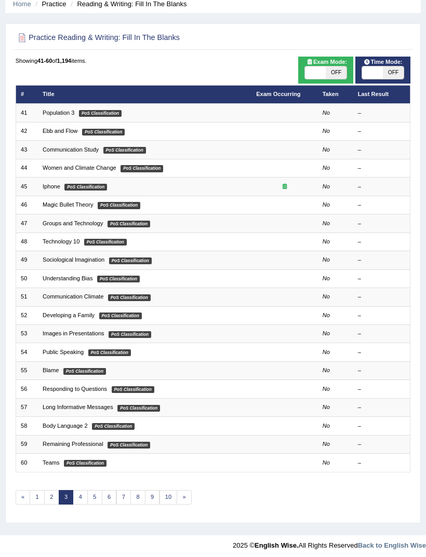
click at [55, 504] on link "2" at bounding box center [51, 497] width 15 height 15
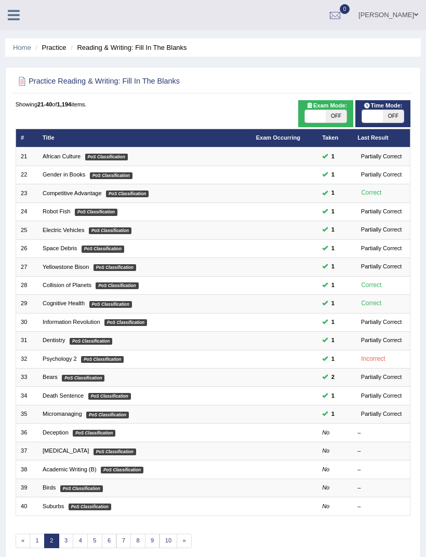
click at [123, 442] on td "Deception PoS Classification" at bounding box center [144, 433] width 213 height 18
click at [59, 435] on link "Deception" at bounding box center [56, 432] width 26 height 6
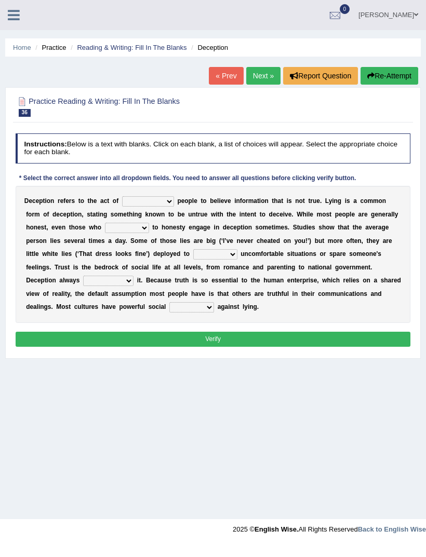
click at [174, 204] on select "discouraging forbidding detecting encouraging" at bounding box center [148, 201] width 52 height 10
select select "encouraging"
click at [149, 233] on select "describe prescribe inscribe subscribe" at bounding box center [127, 228] width 44 height 10
select select "describe"
click at [193, 260] on select "contest illuminate disguise avoid" at bounding box center [215, 254] width 44 height 10
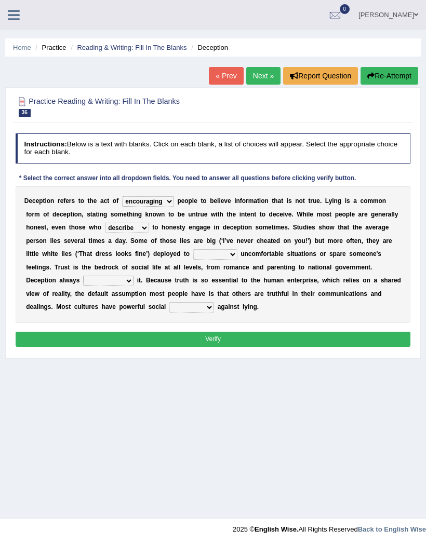
select select "avoid"
click at [133, 286] on select "undermines underscores undertakes underwrites" at bounding box center [108, 281] width 50 height 10
select select "undertakes"
click at [214, 312] on select "ejections sanctions fractions inductions" at bounding box center [191, 307] width 45 height 10
select select "inductions"
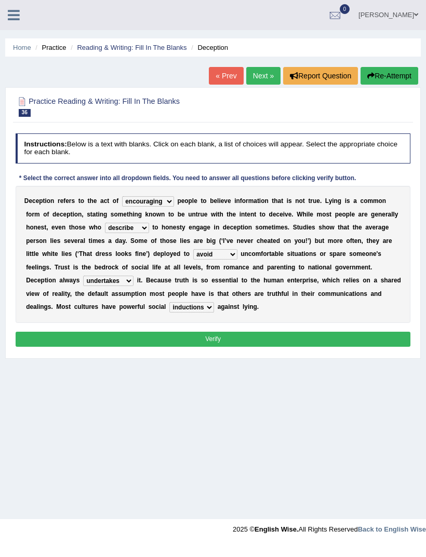
click at [328, 347] on button "Verify" at bounding box center [213, 339] width 395 height 15
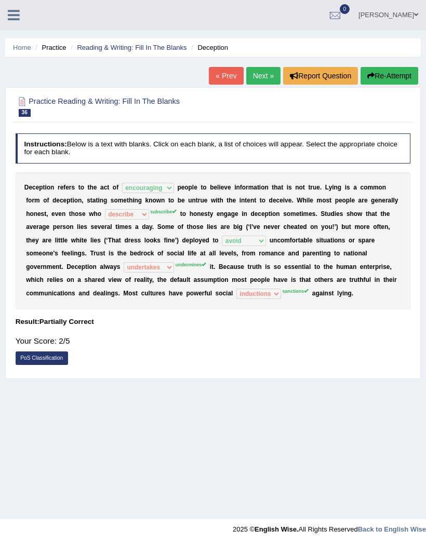
click at [256, 80] on link "Next »" at bounding box center [263, 76] width 34 height 18
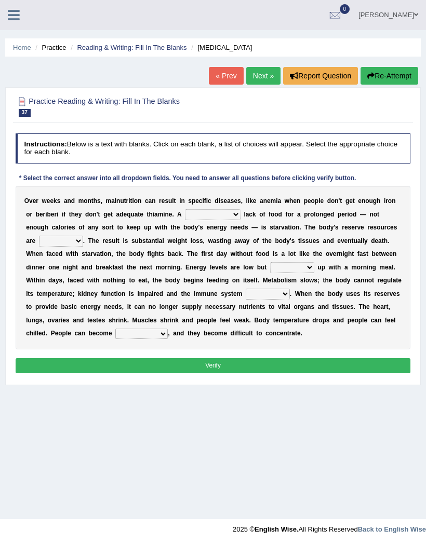
click at [249, 218] on b "a" at bounding box center [247, 214] width 4 height 7
click at [240, 220] on select "severe distinguishing proper distinctive" at bounding box center [213, 214] width 56 height 10
select select "severe"
click at [83, 244] on select "obsoleted depleted pelleted deleted" at bounding box center [61, 241] width 44 height 10
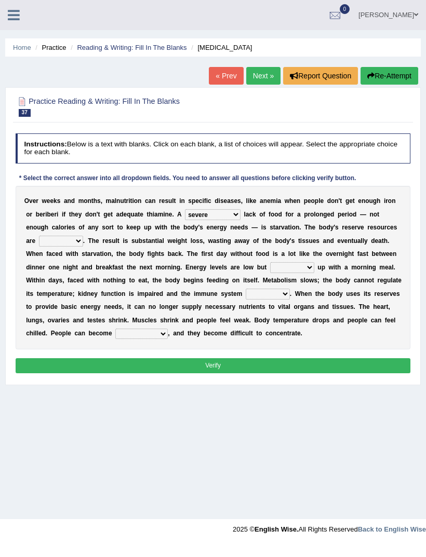
select select "obsoleted"
click at [274, 272] on select "feed come chill pick" at bounding box center [292, 267] width 44 height 10
select select "pick"
click at [290, 299] on select "deepens deafens weakens surpasses" at bounding box center [267, 294] width 44 height 10
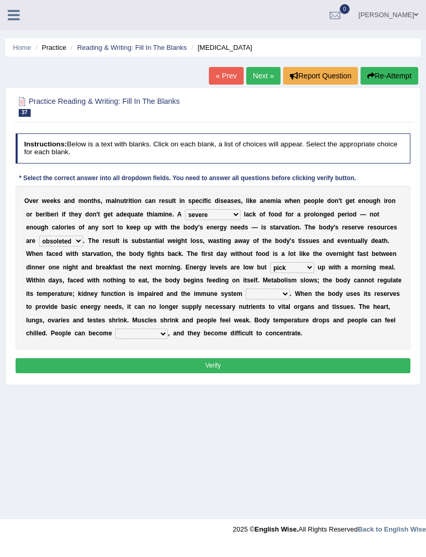
select select "weakens"
click at [115, 339] on select "irritable commutable indisputable transportable" at bounding box center [141, 334] width 52 height 10
select select "irritable"
click at [226, 373] on button "Verify" at bounding box center [213, 365] width 395 height 15
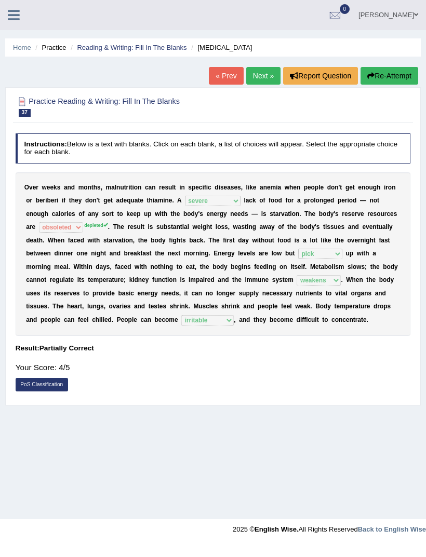
click at [249, 79] on link "Next »" at bounding box center [263, 76] width 34 height 18
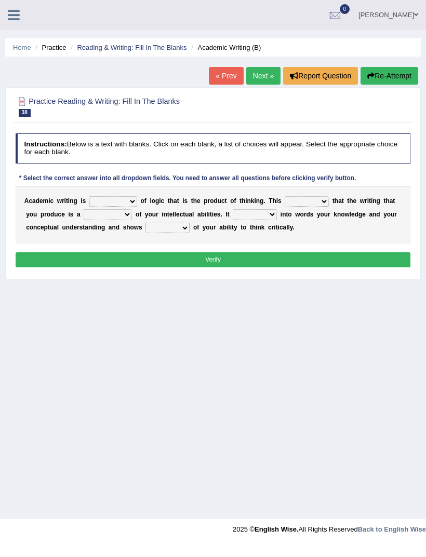
click at [144, 203] on b "o" at bounding box center [143, 200] width 4 height 7
click at [137, 203] on select "expectation entitlement expression exchange" at bounding box center [113, 201] width 48 height 10
select select "entitlement"
click at [329, 207] on select "means questions stipulates answers" at bounding box center [306, 201] width 44 height 10
select select "means"
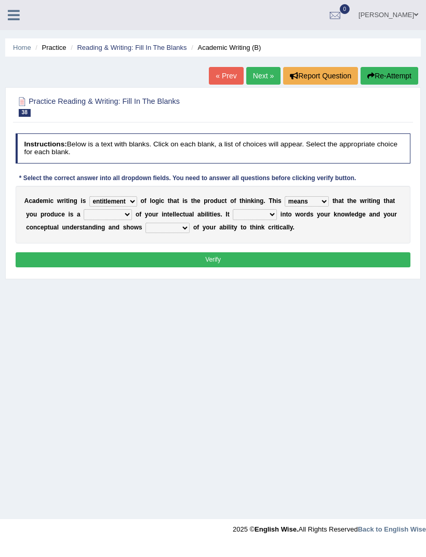
click at [139, 218] on b "o" at bounding box center [137, 214] width 4 height 7
click at [132, 220] on select "redundancy mission credit reflection" at bounding box center [108, 214] width 48 height 10
select select "credit"
click at [277, 220] on select "enriches shows allows puts" at bounding box center [255, 214] width 44 height 10
select select "puts"
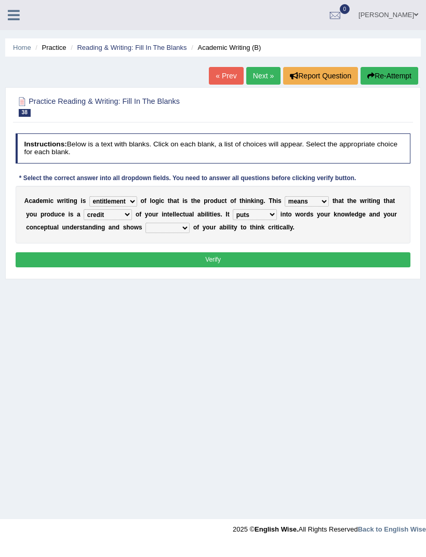
click at [189, 232] on select "hassle excuse capacity evidence" at bounding box center [167, 228] width 44 height 10
select select "capacity"
click at [232, 267] on button "Verify" at bounding box center [213, 259] width 395 height 15
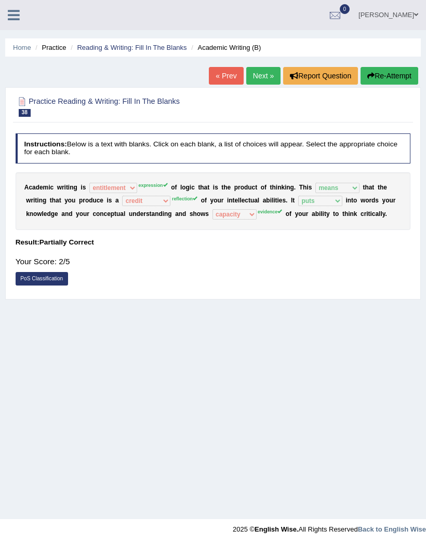
click at [12, 15] on icon at bounding box center [14, 14] width 12 height 13
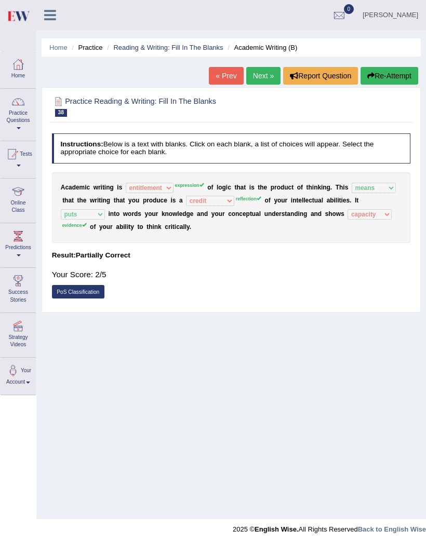
click at [260, 71] on link "Next »" at bounding box center [263, 76] width 34 height 18
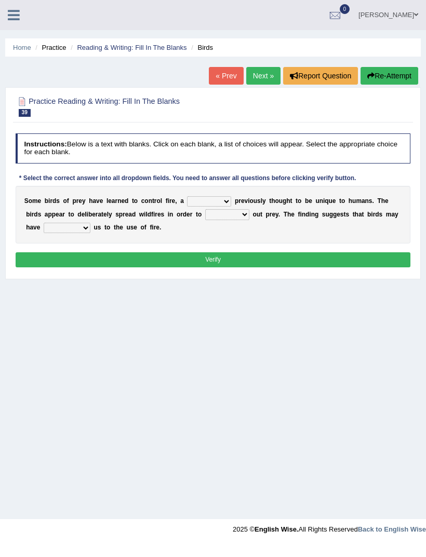
click at [231, 207] on select "question profile tale skill" at bounding box center [209, 201] width 44 height 10
select select "skill"
click at [249, 220] on select "prevent limit span flush" at bounding box center [227, 214] width 44 height 10
select select "flush"
click at [90, 228] on select "prophesied beaten transmitted forced" at bounding box center [67, 228] width 47 height 10
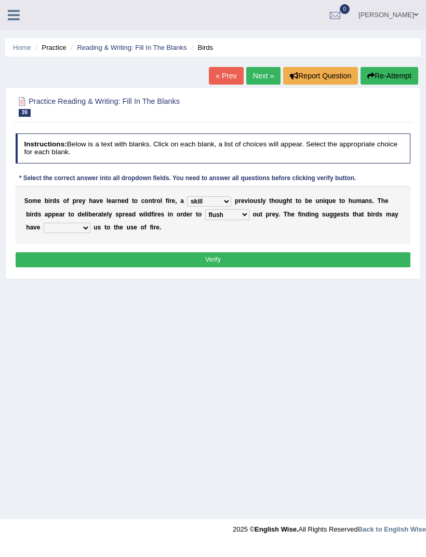
select select "prophesied"
click at [215, 263] on button "Verify" at bounding box center [213, 259] width 395 height 15
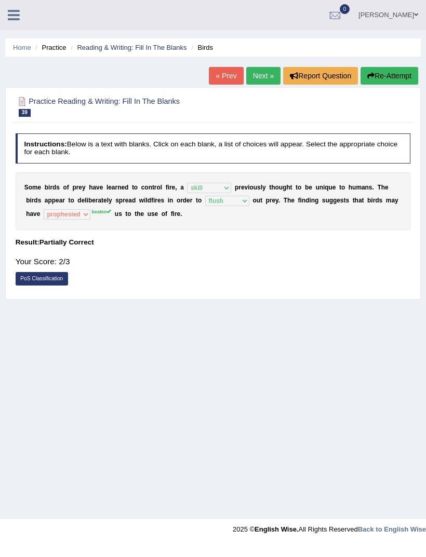
click at [12, 9] on icon at bounding box center [14, 14] width 12 height 13
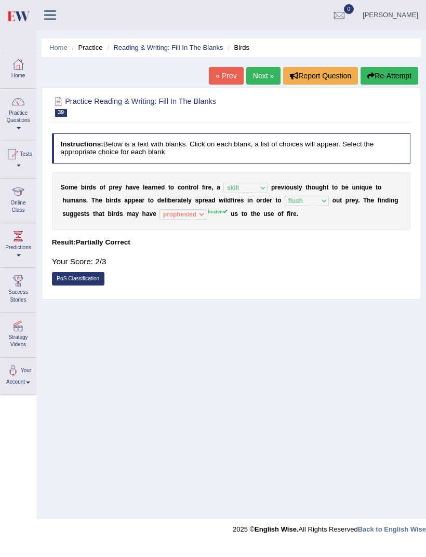
click at [20, 124] on link "Practice Questions" at bounding box center [18, 113] width 35 height 49
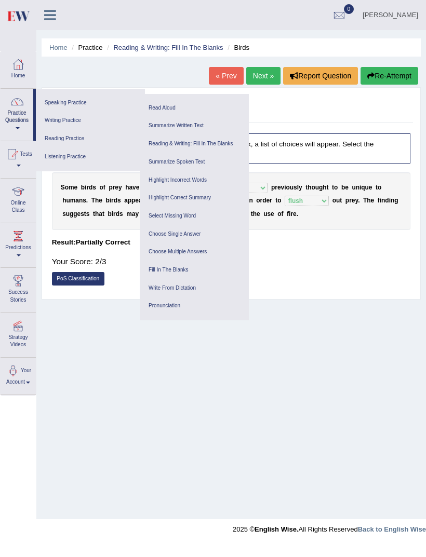
click at [204, 284] on link "Write From Dictation" at bounding box center [194, 288] width 99 height 18
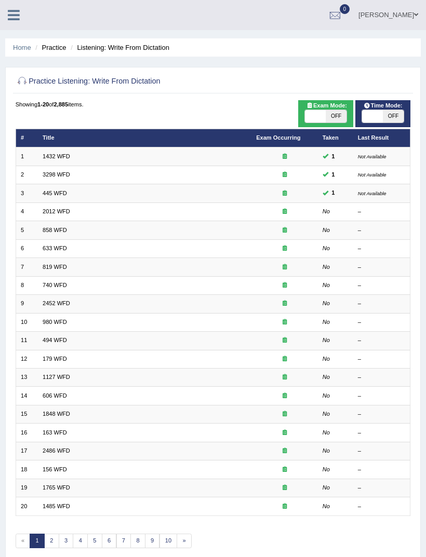
click at [70, 214] on link "2012 WFD" at bounding box center [57, 211] width 28 height 6
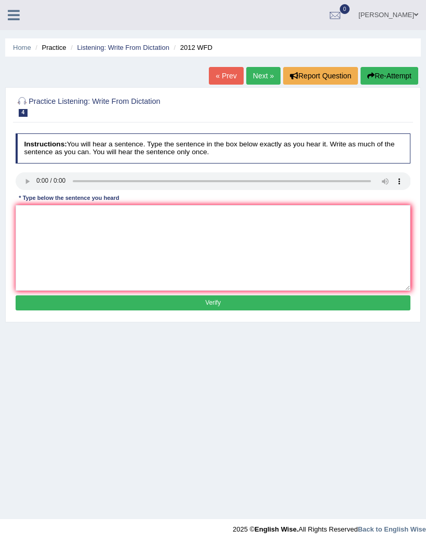
click at [20, 10] on link at bounding box center [14, 14] width 28 height 16
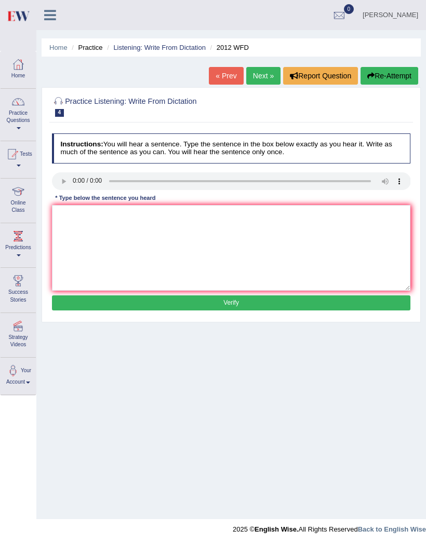
click at [17, 120] on link "Practice Questions" at bounding box center [18, 113] width 35 height 49
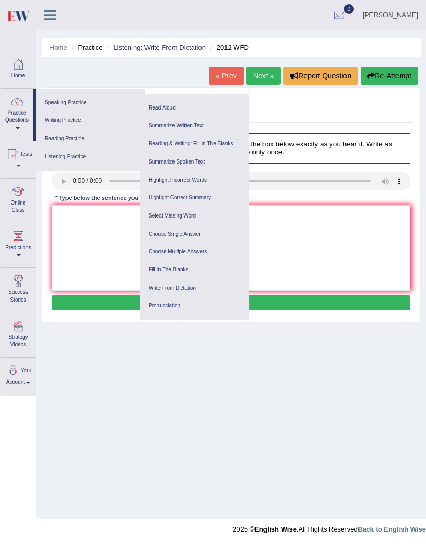
click at [200, 194] on link "Highlight Correct Summary" at bounding box center [194, 198] width 99 height 18
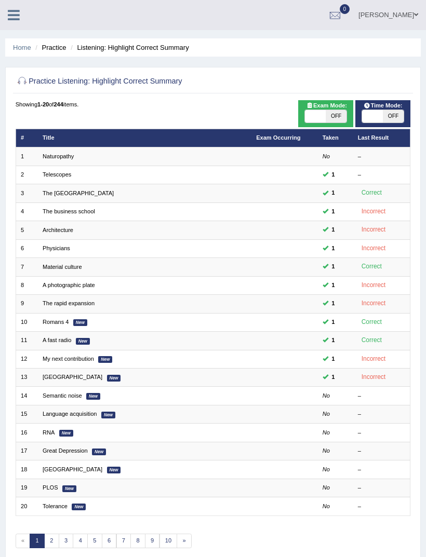
click at [82, 399] on link "Semantic noise" at bounding box center [62, 395] width 39 height 6
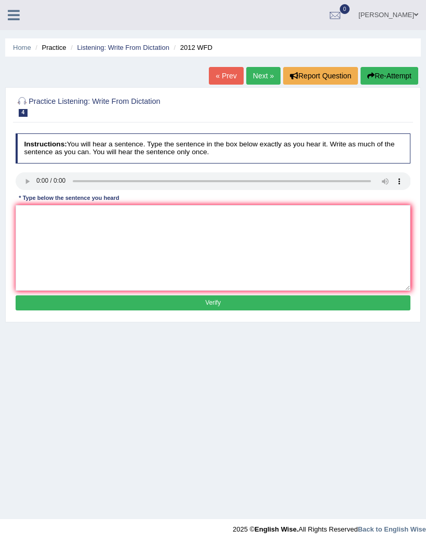
click at [10, 20] on icon at bounding box center [14, 14] width 12 height 13
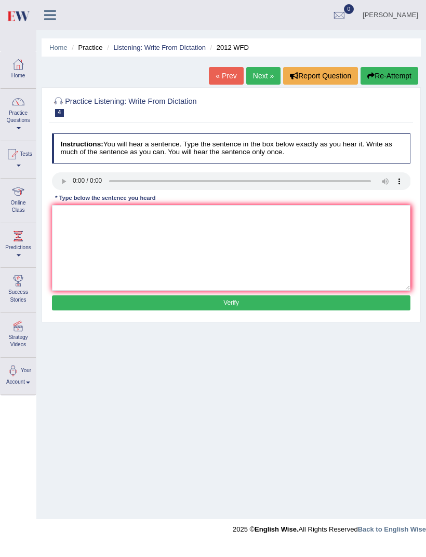
click at [21, 114] on link "Practice Questions" at bounding box center [18, 113] width 35 height 49
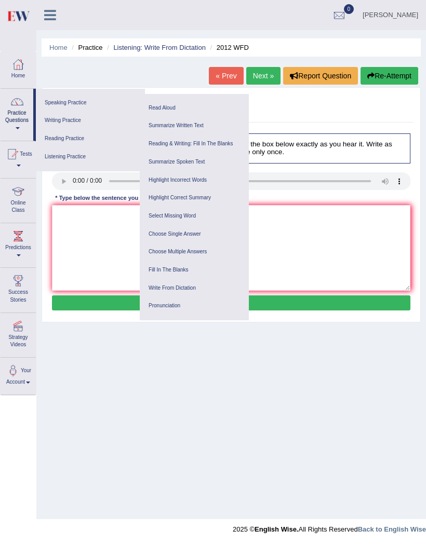
click at [97, 138] on link "Reading Practice" at bounding box center [90, 139] width 99 height 18
click at [142, 374] on div "Home Practice Listening: Write From Dictation 2012 WFD « Prev Next » Report Que…" at bounding box center [230, 259] width 389 height 519
click at [80, 138] on link "Reading Practice" at bounding box center [90, 139] width 99 height 18
click at [192, 288] on link "Write From Dictation" at bounding box center [194, 288] width 99 height 18
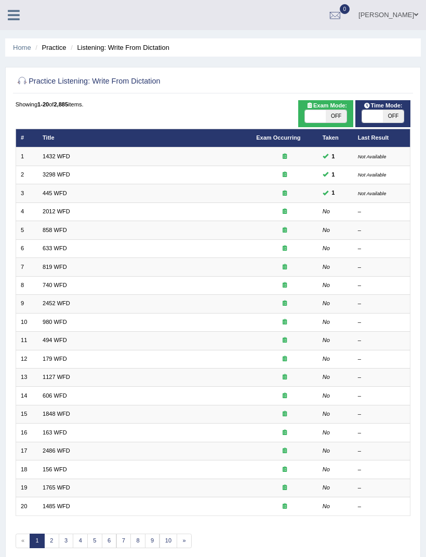
click at [59, 214] on link "2012 WFD" at bounding box center [57, 211] width 28 height 6
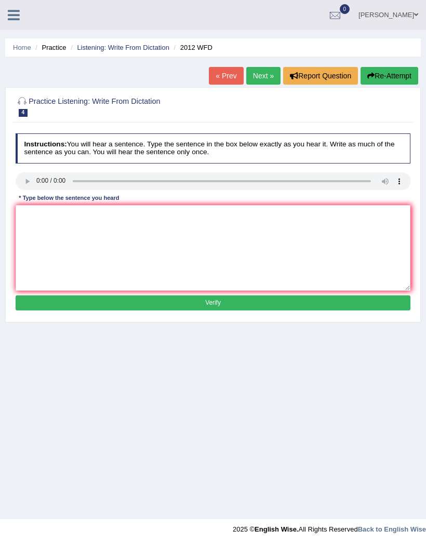
click at [205, 307] on button "Verify" at bounding box center [213, 302] width 395 height 15
click at [26, 186] on audio at bounding box center [213, 181] width 395 height 18
click at [5, 211] on div "Practice Listening: Write From Dictation 4 2012 WFD Instructions: You will hear…" at bounding box center [212, 204] width 415 height 235
click at [299, 306] on button "Verify" at bounding box center [213, 302] width 395 height 15
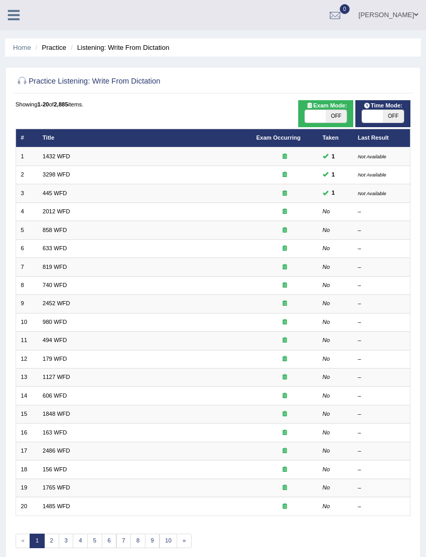
click at [7, 17] on link at bounding box center [14, 14] width 28 height 16
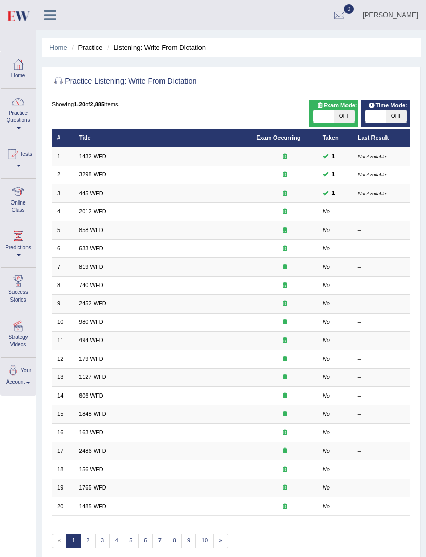
click at [17, 116] on link "Practice Questions" at bounding box center [18, 113] width 35 height 49
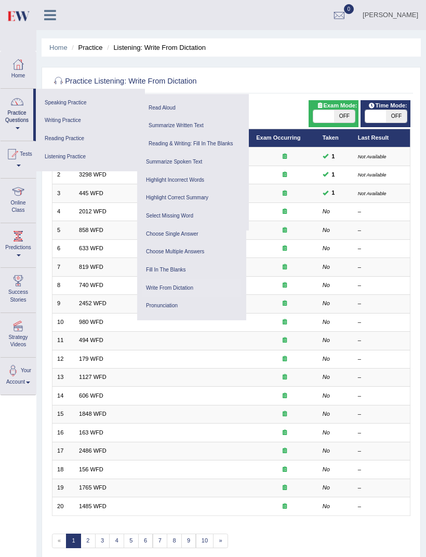
click at [65, 133] on link "Reading Practice" at bounding box center [90, 139] width 99 height 18
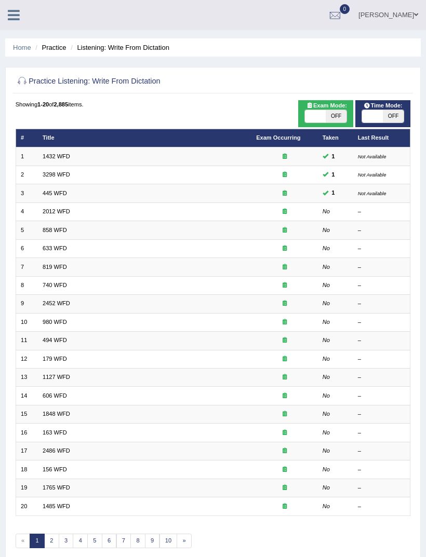
click at [61, 251] on link "633 WFD" at bounding box center [55, 248] width 24 height 6
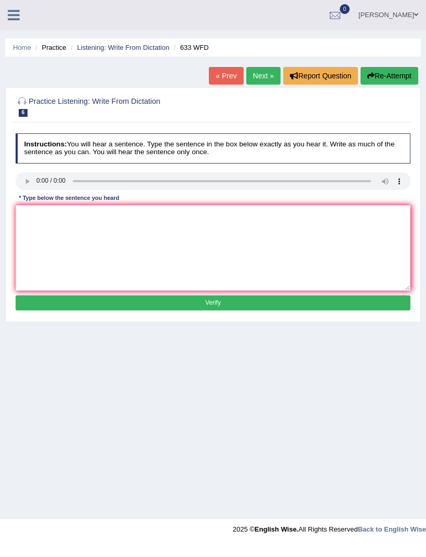
click at [40, 182] on audio at bounding box center [213, 181] width 395 height 18
click at [39, 181] on audio at bounding box center [213, 181] width 395 height 18
click at [38, 184] on audio at bounding box center [213, 181] width 395 height 18
click at [260, 78] on link "Next »" at bounding box center [263, 76] width 34 height 18
click at [39, 178] on audio at bounding box center [213, 181] width 395 height 18
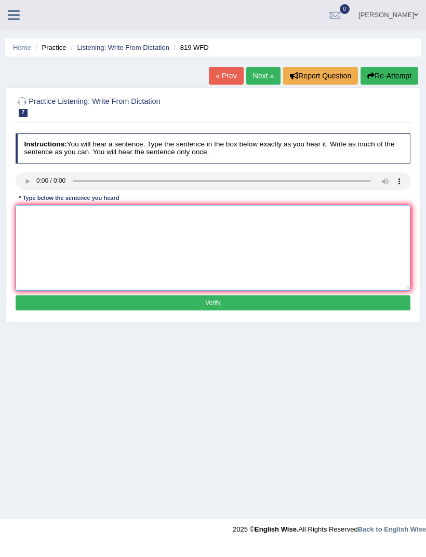
click at [147, 228] on textarea at bounding box center [213, 248] width 395 height 86
type textarea "plants are able to continue growing throughout their lives."
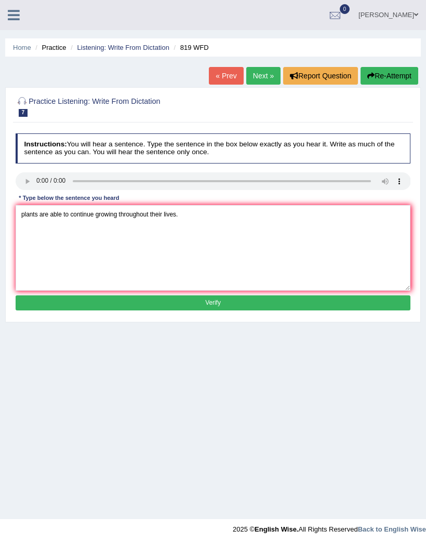
click at [286, 308] on button "Verify" at bounding box center [213, 302] width 395 height 15
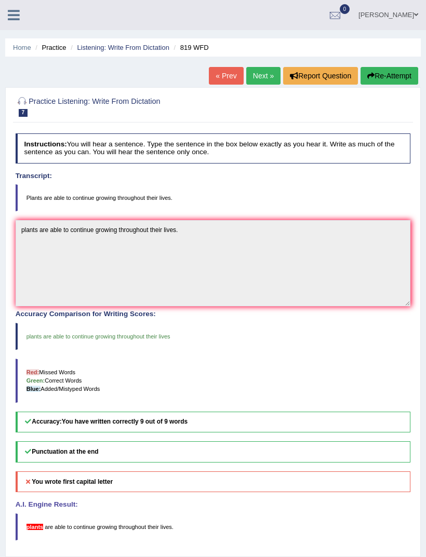
scroll to position [23, 0]
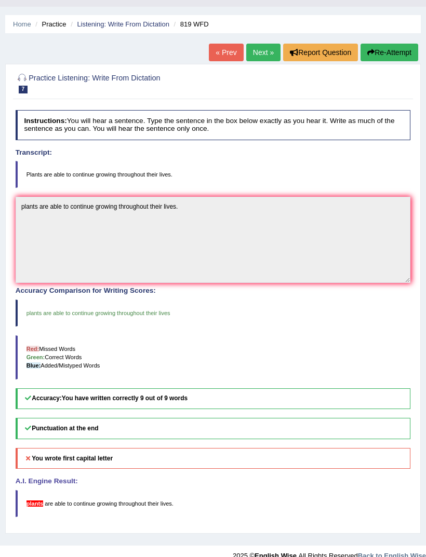
click at [258, 51] on link "Next »" at bounding box center [263, 53] width 34 height 18
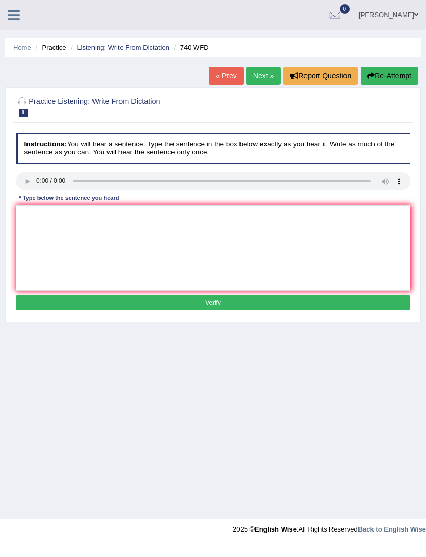
click at [38, 184] on audio at bounding box center [213, 181] width 395 height 18
click at [176, 234] on textarea at bounding box center [213, 248] width 395 height 86
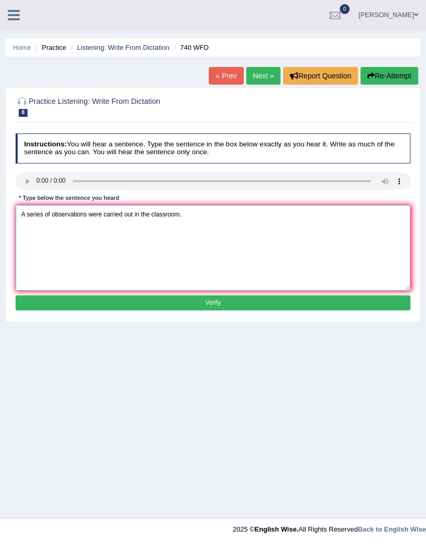
type textarea "A series of observations were carried out in the classroom."
click at [265, 309] on button "Verify" at bounding box center [213, 302] width 395 height 15
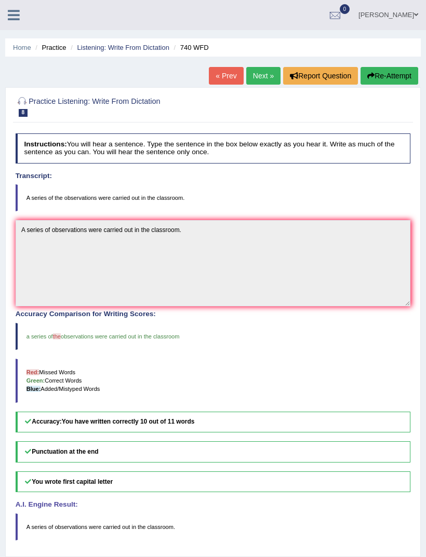
click at [262, 73] on link "Next »" at bounding box center [263, 76] width 34 height 18
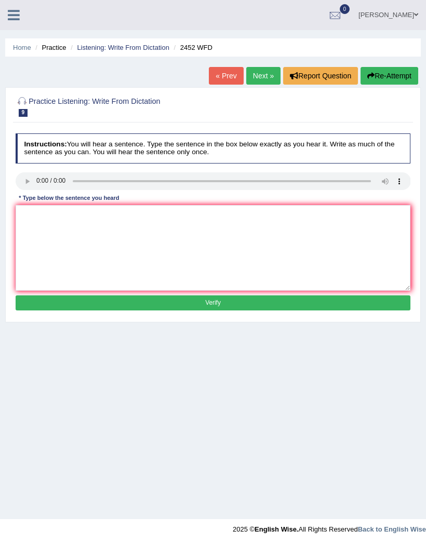
click at [40, 181] on audio at bounding box center [213, 181] width 395 height 18
click at [236, 238] on textarea at bounding box center [213, 248] width 395 height 86
type textarea "i"
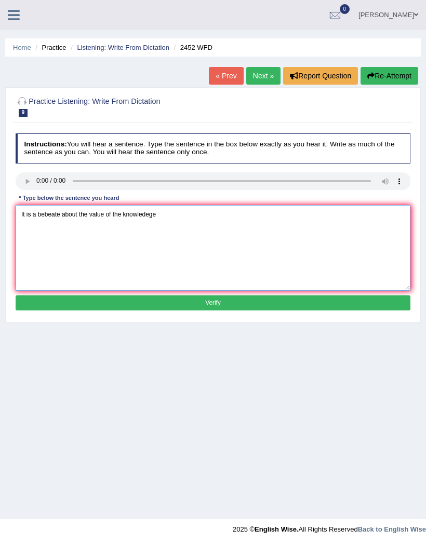
click at [60, 221] on textarea "It is a bebeate about the value of the knowledege" at bounding box center [213, 248] width 395 height 86
click at [164, 219] on textarea "It is a debate about the value of the knowledege" at bounding box center [213, 248] width 395 height 86
type textarea "It is a debate about the value of the knowledege."
click at [312, 306] on button "Verify" at bounding box center [213, 302] width 395 height 15
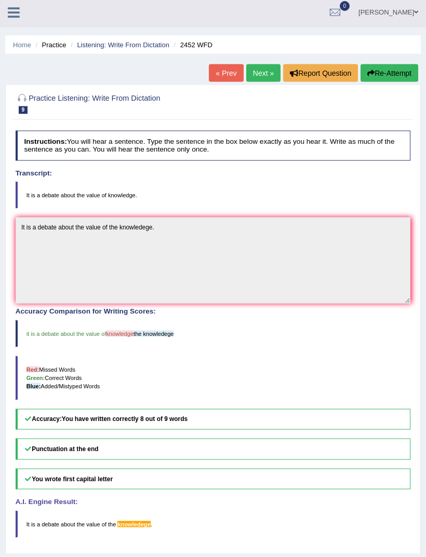
scroll to position [23, 0]
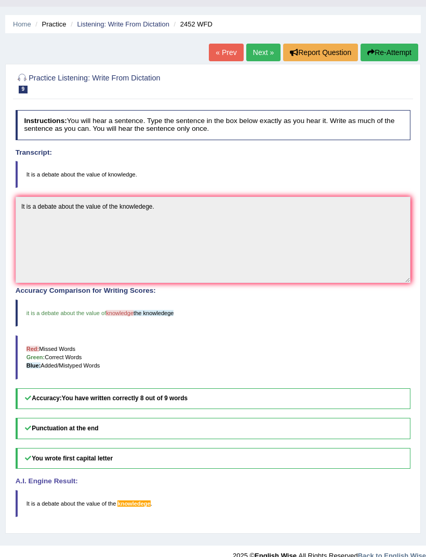
click at [260, 51] on link "Next »" at bounding box center [263, 53] width 34 height 18
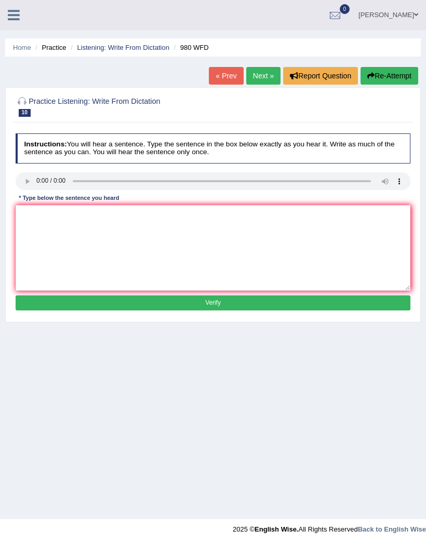
click at [40, 184] on audio at bounding box center [213, 181] width 395 height 18
click at [211, 227] on textarea at bounding box center [213, 248] width 395 height 86
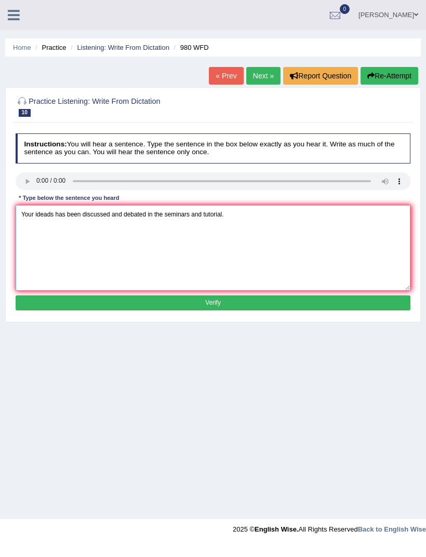
click at [55, 226] on textarea "Your ideads has been discussed and debated in the seminars and tutorial." at bounding box center [213, 248] width 395 height 86
click at [56, 220] on textarea "Your ideads has been discussed and debated in the seminars and tutorial." at bounding box center [213, 248] width 395 height 86
type textarea "Your ideas has been discussed and debated in the seminars and tutorial."
click at [246, 308] on button "Verify" at bounding box center [213, 302] width 395 height 15
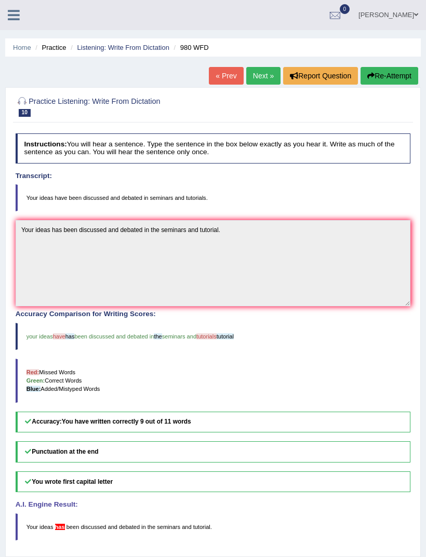
click at [256, 73] on link "Next »" at bounding box center [263, 76] width 34 height 18
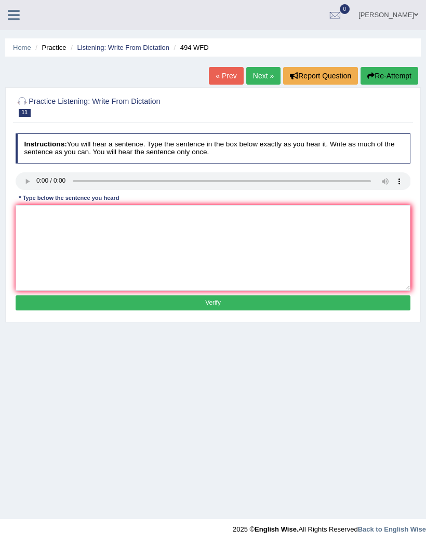
click at [35, 185] on audio at bounding box center [213, 181] width 395 height 18
click at [43, 182] on audio at bounding box center [213, 181] width 395 height 18
click at [227, 231] on textarea at bounding box center [213, 248] width 395 height 86
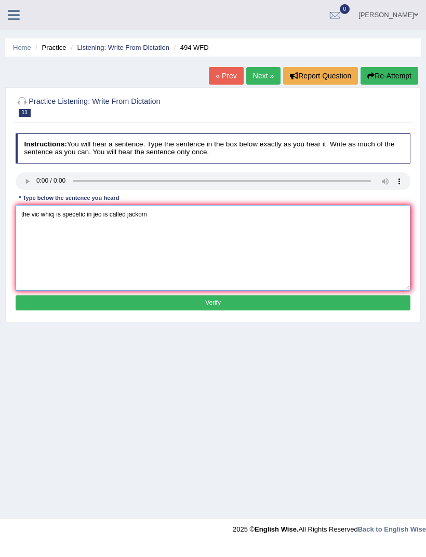
click at [43, 218] on textarea "the vic whicj is specefic in jeo is called jackom" at bounding box center [213, 248] width 395 height 86
click at [85, 213] on textarea "the vocabulary whicj is specefic in jeo is called jackom" at bounding box center [213, 248] width 395 height 86
click at [92, 221] on textarea "the vocabulary whicj is specefic in jeo is called jackom" at bounding box center [213, 248] width 395 height 86
click at [81, 222] on textarea "the vocabulary whicj is specefic in jeo is called jackom" at bounding box center [213, 248] width 395 height 86
click at [57, 215] on textarea "the vocabulary which is specefic in jeo is called jackom" at bounding box center [213, 248] width 395 height 86
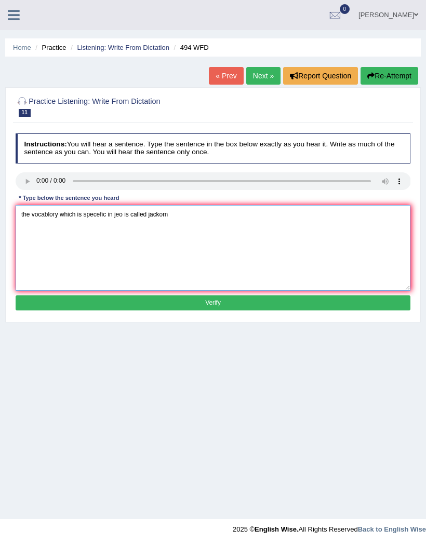
type textarea "the vocablory which is specefic in jeo is called jackom"
click at [255, 310] on button "Verify" at bounding box center [213, 302] width 395 height 15
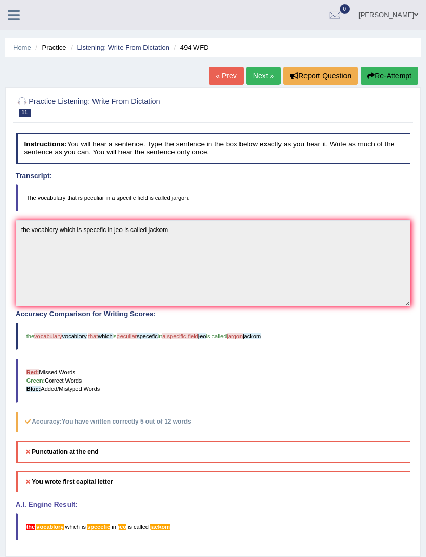
click at [260, 73] on link "Next »" at bounding box center [263, 76] width 34 height 18
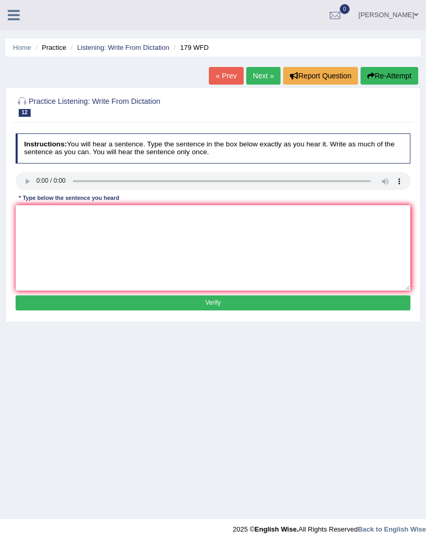
click at [36, 180] on audio at bounding box center [213, 181] width 395 height 18
click at [274, 234] on textarea at bounding box center [213, 248] width 395 height 86
click at [36, 182] on audio at bounding box center [213, 181] width 395 height 18
click at [229, 240] on textarea at bounding box center [213, 248] width 395 height 86
type textarea "lec are the oldest and"
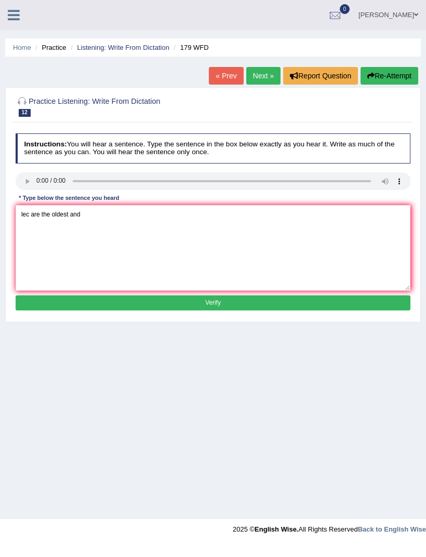
click at [236, 310] on button "Verify" at bounding box center [213, 302] width 395 height 15
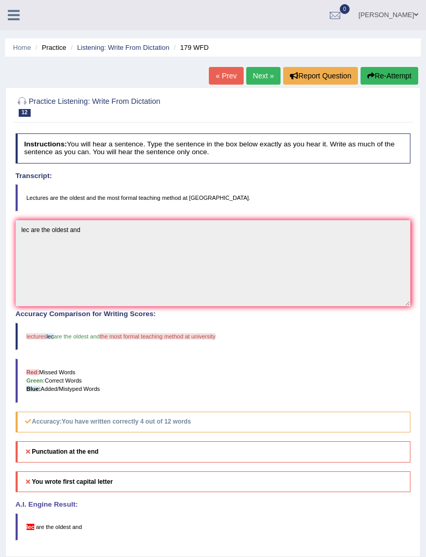
click at [18, 15] on icon at bounding box center [14, 14] width 12 height 13
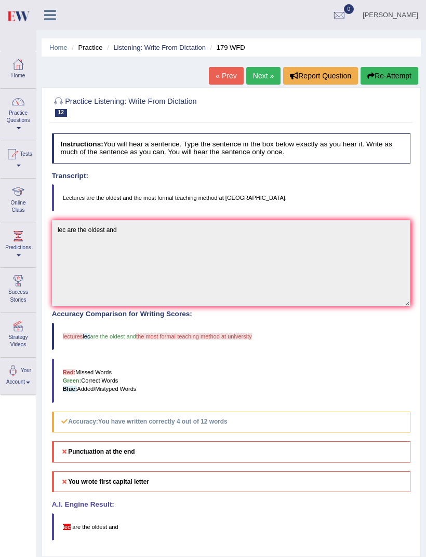
click at [22, 110] on link "Practice Questions" at bounding box center [18, 113] width 35 height 49
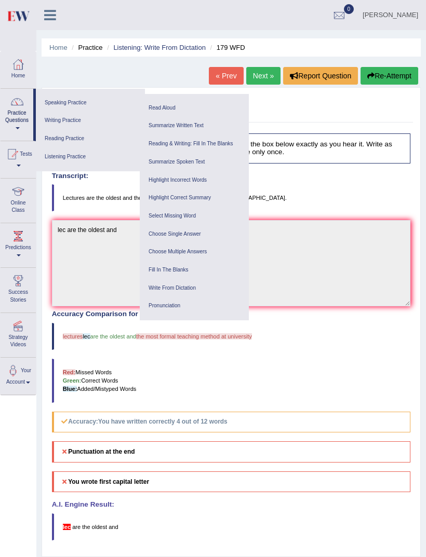
click at [391, 202] on div at bounding box center [213, 278] width 426 height 557
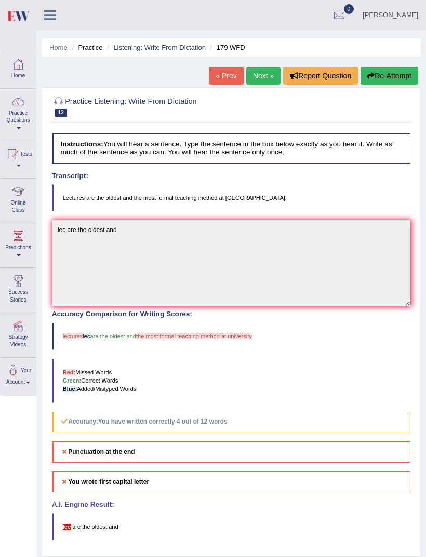
click at [257, 75] on link "Next »" at bounding box center [263, 76] width 34 height 18
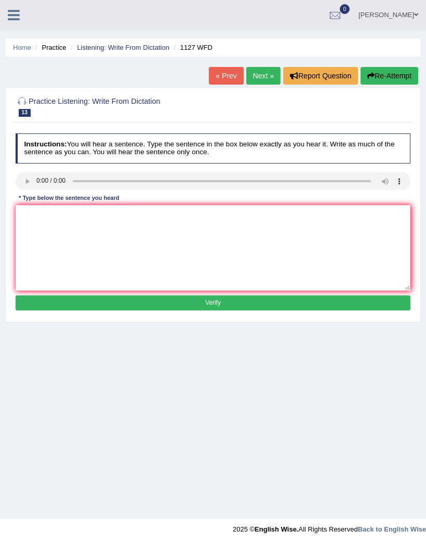
click at [23, 185] on audio at bounding box center [213, 181] width 395 height 18
click at [260, 80] on link "Next »" at bounding box center [263, 76] width 34 height 18
click at [255, 80] on link "Next »" at bounding box center [263, 76] width 34 height 18
click at [255, 79] on link "Next »" at bounding box center [263, 76] width 34 height 18
click at [16, 13] on icon at bounding box center [14, 14] width 12 height 13
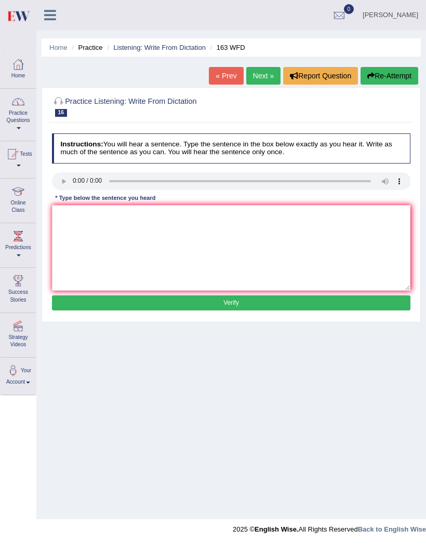
click at [21, 111] on link "Practice Questions" at bounding box center [18, 113] width 35 height 49
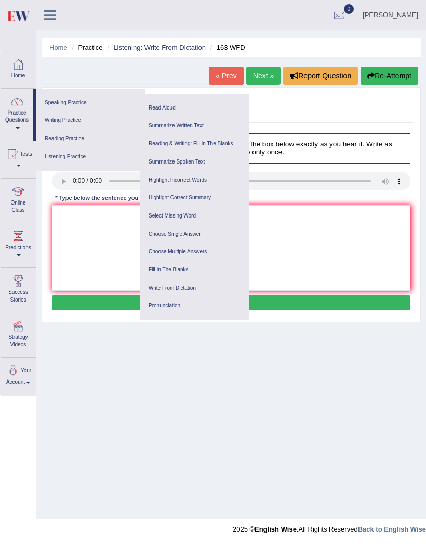
click at [201, 266] on link "Fill In The Blanks" at bounding box center [194, 270] width 99 height 18
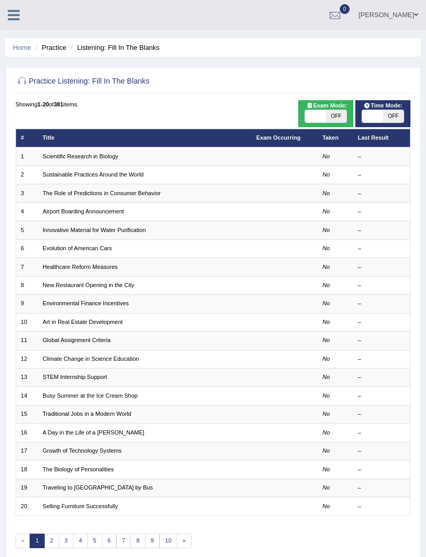
click at [118, 159] on link "Scientific Research in Biology" at bounding box center [81, 156] width 76 height 6
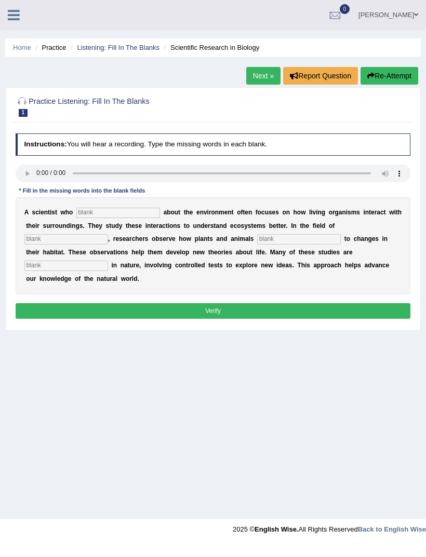
click at [26, 180] on audio at bounding box center [213, 174] width 395 height 18
